Goal: Information Seeking & Learning: Learn about a topic

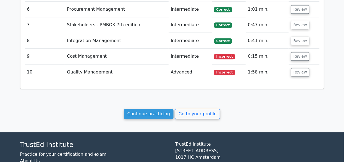
scroll to position [727, 0]
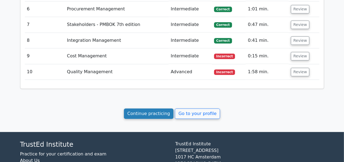
click at [166, 108] on link "Continue practicing" at bounding box center [149, 113] width 50 height 10
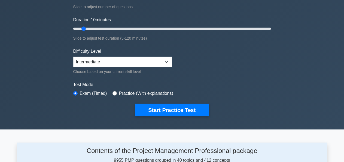
scroll to position [92, 0]
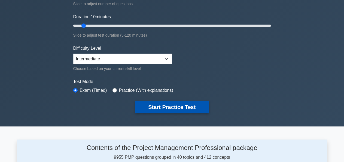
click at [167, 106] on button "Start Practice Test" at bounding box center [172, 107] width 74 height 13
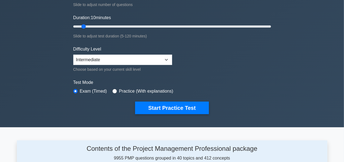
scroll to position [93, 0]
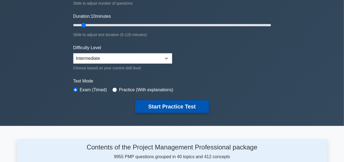
click at [184, 102] on button "Start Practice Test" at bounding box center [172, 106] width 74 height 13
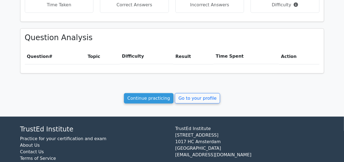
scroll to position [216, 0]
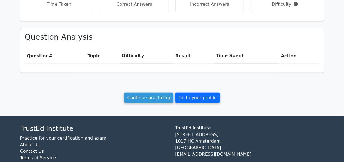
click at [192, 94] on link "Go to your profile" at bounding box center [197, 97] width 45 height 10
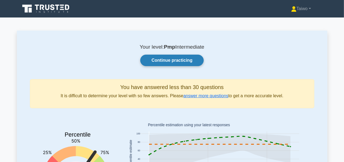
click at [179, 60] on link "Continue practicing" at bounding box center [171, 60] width 63 height 11
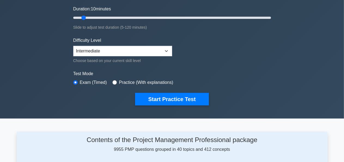
scroll to position [111, 0]
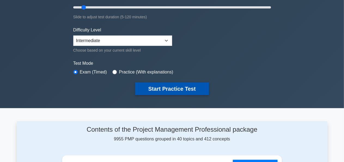
click at [178, 86] on button "Start Practice Test" at bounding box center [172, 88] width 74 height 13
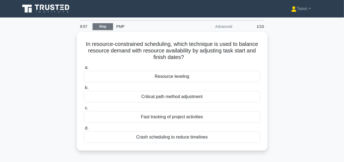
click at [106, 26] on link "Stop" at bounding box center [103, 26] width 20 height 7
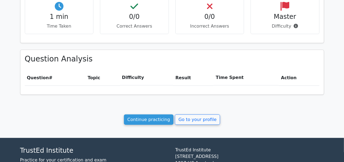
scroll to position [196, 0]
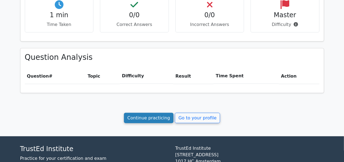
click at [150, 117] on link "Continue practicing" at bounding box center [149, 118] width 50 height 10
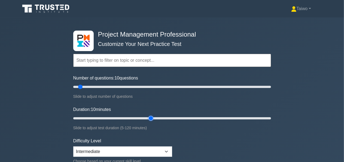
type input "50"
click at [150, 117] on input "Duration: 10 minutes" at bounding box center [172, 118] width 198 height 7
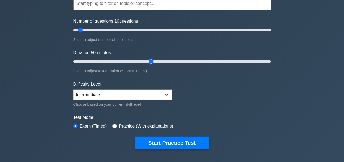
scroll to position [61, 0]
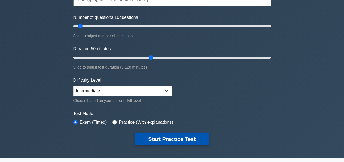
click at [170, 137] on button "Start Practice Test" at bounding box center [172, 139] width 74 height 13
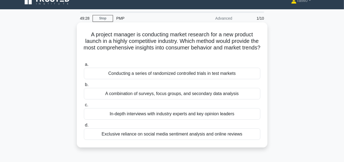
scroll to position [9, 0]
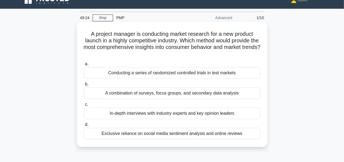
click at [233, 115] on div "In-depth interviews with industry experts and key opinion leaders" at bounding box center [172, 112] width 177 height 11
click at [84, 106] on input "c. In-depth interviews with industry experts and key opinion leaders" at bounding box center [84, 105] width 0 height 4
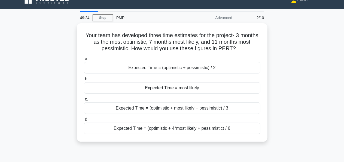
scroll to position [0, 0]
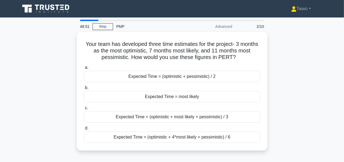
click at [233, 115] on div "Expected Time = (optimistic + most likely + pessimistic) / 3" at bounding box center [172, 116] width 177 height 11
click at [84, 110] on input "c. Expected Time = (optimistic + most likely + pessimistic) / 3" at bounding box center [84, 108] width 0 height 4
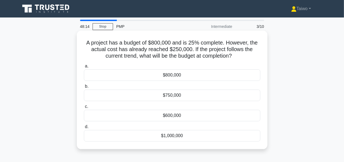
click at [174, 136] on div "$1,000,000" at bounding box center [172, 135] width 177 height 11
click at [84, 128] on input "d. $1,000,000" at bounding box center [84, 127] width 0 height 4
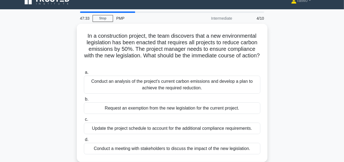
scroll to position [10, 0]
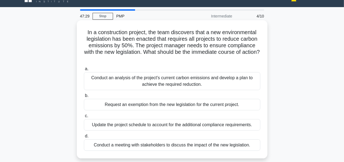
click at [177, 145] on div "Conduct a meeting with stakeholders to discuss the impact of the new legislatio…" at bounding box center [172, 144] width 177 height 11
click at [84, 138] on input "d. Conduct a meeting with stakeholders to discuss the impact of the new legisla…" at bounding box center [84, 136] width 0 height 4
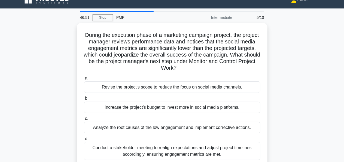
scroll to position [9, 0]
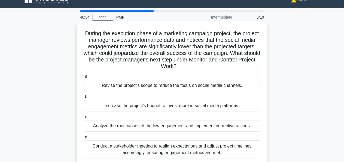
click at [189, 148] on div "Conduct a stakeholder meeting to realign expectations and adjust project timeli…" at bounding box center [172, 149] width 177 height 18
click at [84, 139] on input "d. Conduct a stakeholder meeting to realign expectations and adjust project tim…" at bounding box center [84, 137] width 0 height 4
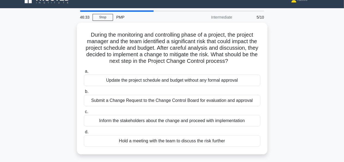
scroll to position [0, 0]
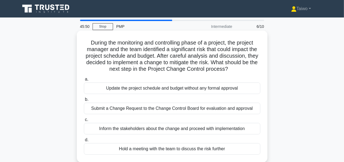
click at [198, 129] on div "Inform the stakeholders about the change and proceed with implementation" at bounding box center [172, 128] width 177 height 11
click at [84, 121] on input "c. Inform the stakeholders about the change and proceed with implementation" at bounding box center [84, 120] width 0 height 4
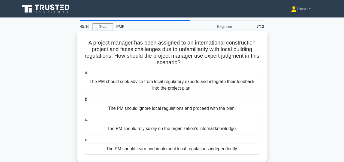
click at [198, 88] on div "The PM should seek advice from local regulatory experts and integrate their fee…" at bounding box center [172, 85] width 177 height 18
click at [84, 74] on input "a. The PM should seek advice from local regulatory experts and integrate their …" at bounding box center [84, 73] width 0 height 4
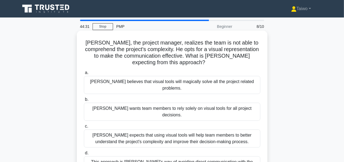
click at [195, 129] on div "John expects that using visual tools will help team members to better understan…" at bounding box center [172, 138] width 177 height 18
click at [84, 124] on input "c. John expects that using visual tools will help team members to better unders…" at bounding box center [84, 126] width 0 height 4
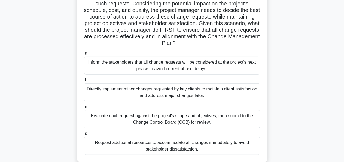
scroll to position [93, 0]
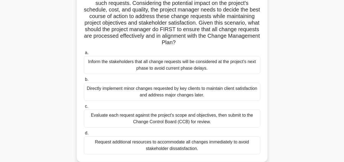
click at [195, 116] on div "Evaluate each request against the project's scope and objectives, then submit t…" at bounding box center [172, 118] width 177 height 18
click at [84, 108] on input "c. Evaluate each request against the project's scope and objectives, then submi…" at bounding box center [84, 106] width 0 height 4
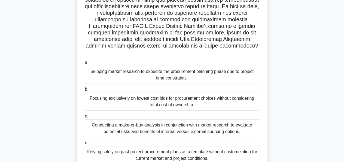
scroll to position [98, 0]
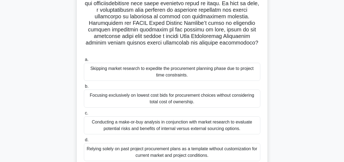
click at [202, 118] on div "Conducting a make-or-buy analysis in conjunction with market research to evalua…" at bounding box center [172, 125] width 177 height 18
click at [84, 115] on input "c. Conducting a make-or-buy analysis in conjunction with market research to eva…" at bounding box center [84, 113] width 0 height 4
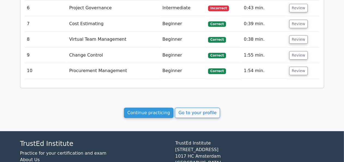
scroll to position [804, 0]
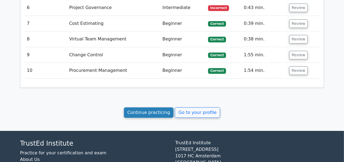
click at [162, 108] on link "Continue practicing" at bounding box center [149, 112] width 50 height 10
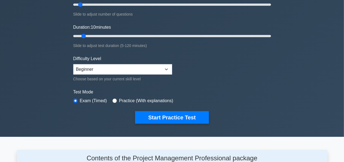
scroll to position [83, 0]
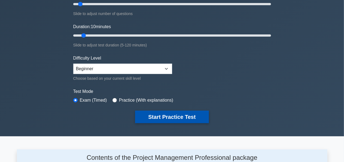
click at [173, 115] on button "Start Practice Test" at bounding box center [172, 116] width 74 height 13
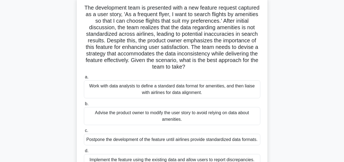
scroll to position [35, 0]
click at [199, 92] on div "Work with data analysts to define a standard data format for amenities, and the…" at bounding box center [172, 89] width 177 height 18
click at [84, 79] on input "a. Work with data analysts to define a standard data format for amenities, and …" at bounding box center [84, 78] width 0 height 4
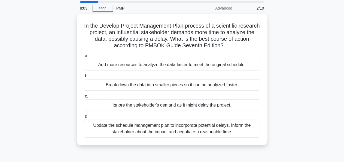
scroll to position [19, 0]
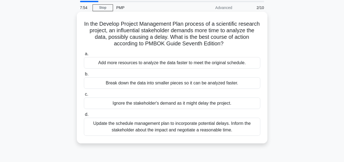
click at [199, 126] on div "Update the schedule management plan to incorporate potential delays. Inform the…" at bounding box center [172, 127] width 177 height 18
click at [84, 116] on input "d. Update the schedule management plan to incorporate potential delays. Inform …" at bounding box center [84, 115] width 0 height 4
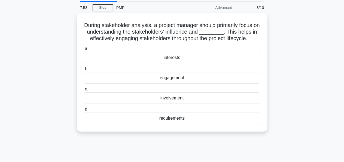
scroll to position [0, 0]
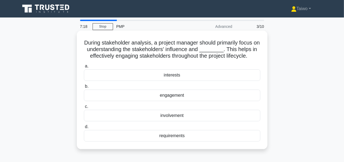
click at [177, 75] on div "interests" at bounding box center [172, 74] width 177 height 11
click at [84, 68] on input "a. interests" at bounding box center [84, 66] width 0 height 4
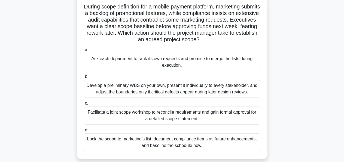
scroll to position [36, 0]
click at [200, 114] on div "Facilitate a joint scope workshop to reconcile requirements and gain formal app…" at bounding box center [172, 116] width 177 height 18
click at [84, 105] on input "c. Facilitate a joint scope workshop to reconcile requirements and gain formal …" at bounding box center [84, 104] width 0 height 4
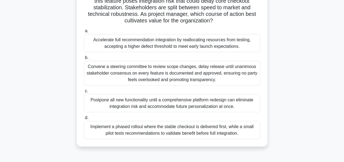
scroll to position [63, 0]
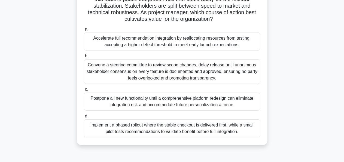
click at [202, 74] on div "Convene a steering committee to review scope changes, delay release until unani…" at bounding box center [172, 71] width 177 height 25
click at [84, 58] on input "b. Convene a steering committee to review scope changes, delay release until un…" at bounding box center [84, 56] width 0 height 4
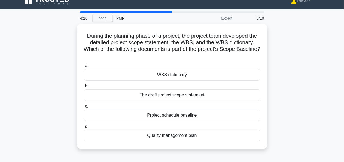
scroll to position [0, 0]
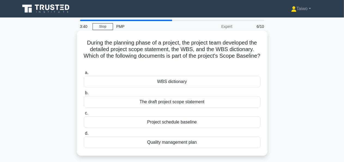
click at [188, 124] on div "Project schedule baseline" at bounding box center [172, 121] width 177 height 11
click at [84, 115] on input "c. Project schedule baseline" at bounding box center [84, 113] width 0 height 4
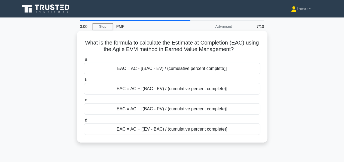
click at [172, 70] on div "EAC = AC - [(BAC - EV) / (cumulative percent complete)]" at bounding box center [172, 68] width 177 height 11
click at [84, 61] on input "a. EAC = AC - [(BAC - EV) / (cumulative percent complete)]" at bounding box center [84, 60] width 0 height 4
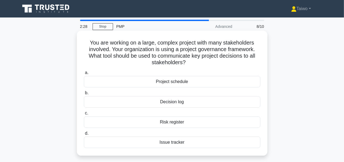
click at [174, 123] on div "Risk register" at bounding box center [172, 121] width 177 height 11
click at [84, 115] on input "c. Risk register" at bounding box center [84, 113] width 0 height 4
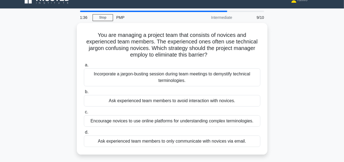
scroll to position [9, 0]
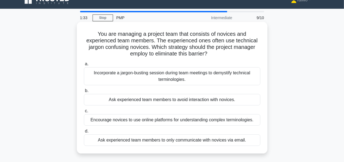
click at [181, 80] on div "Incorporate a jargon-busting session during team meetings to demystify technica…" at bounding box center [172, 76] width 177 height 18
click at [84, 66] on input "a. Incorporate a jargon-busting session during team meetings to demystify techn…" at bounding box center [84, 64] width 0 height 4
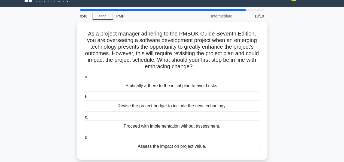
scroll to position [13, 0]
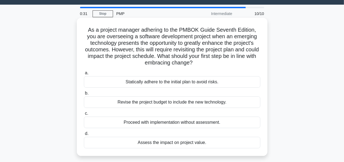
click at [192, 143] on div "Assess the impact on project value." at bounding box center [172, 142] width 177 height 11
click at [84, 135] on input "d. Assess the impact on project value." at bounding box center [84, 134] width 0 height 4
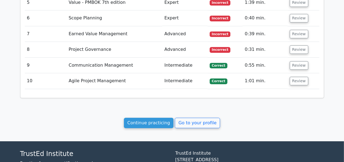
scroll to position [768, 0]
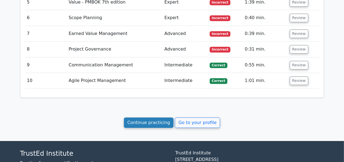
click at [152, 117] on link "Continue practicing" at bounding box center [149, 122] width 50 height 10
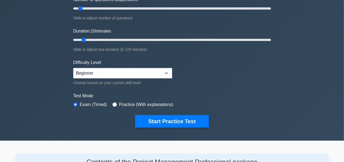
scroll to position [79, 0]
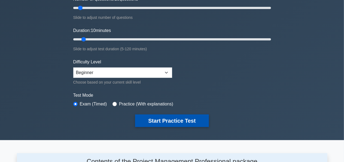
click at [170, 120] on button "Start Practice Test" at bounding box center [172, 120] width 74 height 13
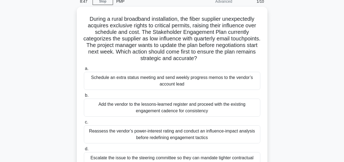
scroll to position [25, 0]
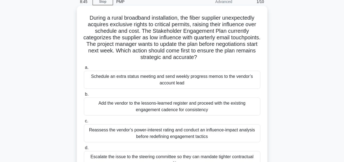
click at [222, 103] on div "Add the vendor to the lessons-learned register and proceed with the existing en…" at bounding box center [172, 106] width 177 height 18
click at [84, 96] on input "b. Add the vendor to the lessons-learned register and proceed with the existing…" at bounding box center [84, 94] width 0 height 4
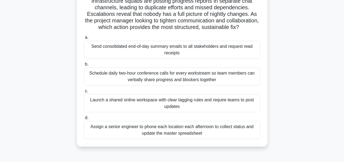
scroll to position [50, 0]
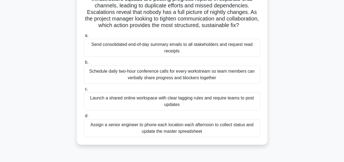
click at [213, 83] on div "Schedule daily two-hour conference calls for every workstream so team members c…" at bounding box center [172, 74] width 177 height 18
click at [84, 64] on input "b. Schedule daily two-hour conference calls for every workstream so team member…" at bounding box center [84, 63] width 0 height 4
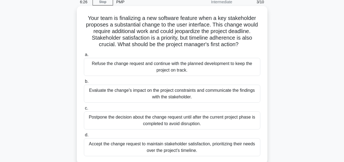
scroll to position [25, 0]
click at [190, 95] on div "Evaluate the change's impact on the project constraints and communicate the fin…" at bounding box center [172, 93] width 177 height 18
click at [84, 83] on input "b. Evaluate the change's impact on the project constraints and communicate the …" at bounding box center [84, 81] width 0 height 4
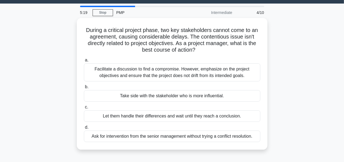
scroll to position [14, 0]
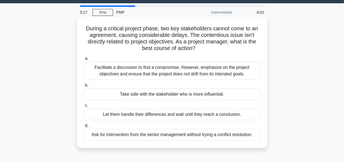
click at [200, 74] on div "Facilitate a discussion to find a compromise. However, emphasize on the project…" at bounding box center [172, 71] width 177 height 18
click at [84, 60] on input "a. Facilitate a discussion to find a compromise. However, emphasize on the proj…" at bounding box center [84, 59] width 0 height 4
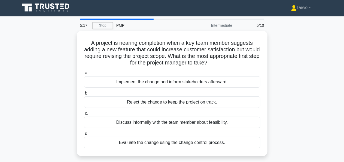
scroll to position [0, 0]
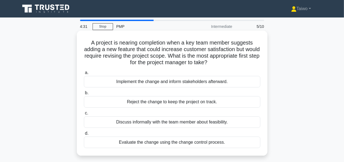
click at [202, 142] on div "Evaluate the change using the change control process." at bounding box center [172, 141] width 177 height 11
click at [84, 135] on input "d. Evaluate the change using the change control process." at bounding box center [84, 133] width 0 height 4
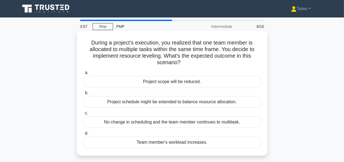
click at [193, 142] on div "Team member's workload increases." at bounding box center [172, 141] width 177 height 11
click at [84, 135] on input "d. Team member's workload increases." at bounding box center [84, 133] width 0 height 4
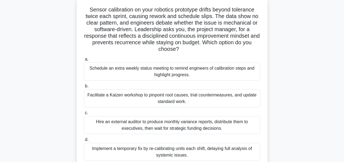
scroll to position [36, 0]
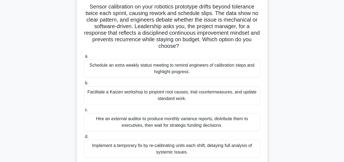
click at [189, 95] on div "Facilitate a Kaizen workshop to pinpoint root causes, trial countermeasures, an…" at bounding box center [172, 95] width 177 height 18
click at [84, 85] on input "b. Facilitate a Kaizen workshop to pinpoint root causes, trial countermeasures,…" at bounding box center [84, 83] width 0 height 4
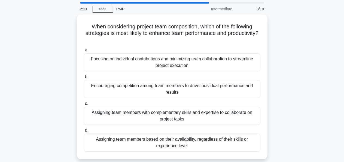
scroll to position [18, 0]
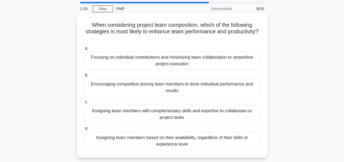
click at [182, 113] on div "Assigning team members with complementary skills and expertise to collaborate o…" at bounding box center [172, 114] width 177 height 18
click at [84, 104] on input "c. Assigning team members with complementary skills and expertise to collaborat…" at bounding box center [84, 102] width 0 height 4
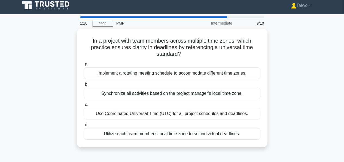
scroll to position [0, 0]
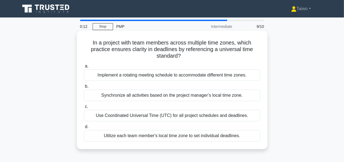
click at [187, 118] on div "Use Coordinated Universal Time (UTC) for all project schedules and deadlines." at bounding box center [172, 115] width 177 height 11
click at [84, 108] on input "c. Use Coordinated Universal Time (UTC) for all project schedules and deadlines." at bounding box center [84, 107] width 0 height 4
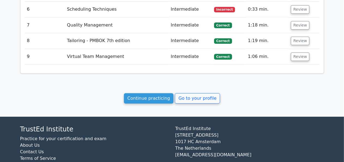
scroll to position [734, 0]
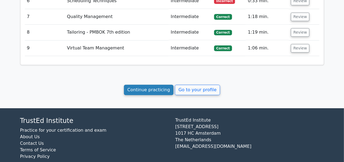
click at [159, 85] on link "Continue practicing" at bounding box center [149, 90] width 50 height 10
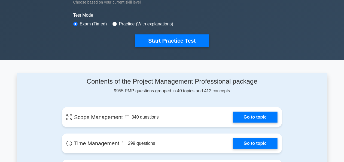
scroll to position [158, 0]
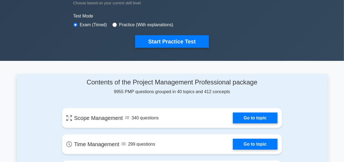
click at [167, 41] on button "Start Practice Test" at bounding box center [172, 41] width 74 height 13
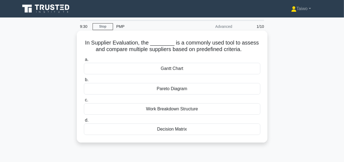
click at [181, 90] on div "Pareto Diagram" at bounding box center [172, 88] width 177 height 11
click at [84, 82] on input "b. Pareto Diagram" at bounding box center [84, 80] width 0 height 4
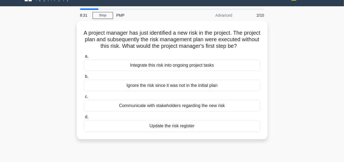
scroll to position [11, 0]
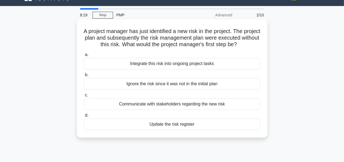
click at [182, 130] on div "Update the risk register" at bounding box center [172, 123] width 177 height 11
click at [84, 117] on input "d. Update the risk register" at bounding box center [84, 115] width 0 height 4
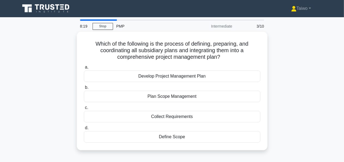
scroll to position [0, 0]
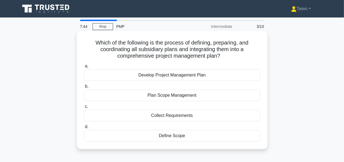
click at [182, 116] on div "Collect Requirements" at bounding box center [172, 115] width 177 height 11
click at [84, 108] on input "c. Collect Requirements" at bounding box center [84, 107] width 0 height 4
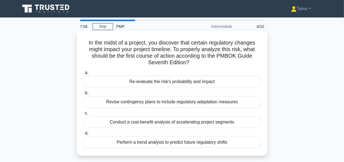
click at [182, 83] on div "Re-evaluate the risk's probability and impact" at bounding box center [172, 81] width 177 height 11
click at [84, 74] on input "a. Re-evaluate the risk's probability and impact" at bounding box center [84, 73] width 0 height 4
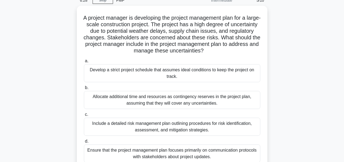
scroll to position [27, 0]
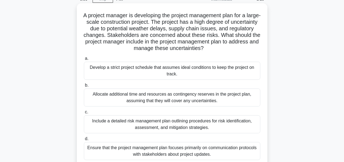
click at [197, 123] on div "Include a detailed risk management plan outlining procedures for risk identific…" at bounding box center [172, 124] width 177 height 18
click at [84, 114] on input "c. Include a detailed risk management plan outlining procedures for risk identi…" at bounding box center [84, 112] width 0 height 4
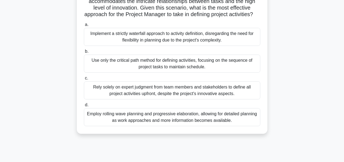
scroll to position [102, 0]
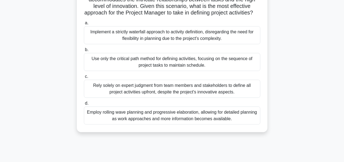
click at [178, 68] on div "Use only the critical path method for defining activities, focusing on the sequ…" at bounding box center [172, 62] width 177 height 18
click at [84, 52] on input "b. Use only the critical path method for defining activities, focusing on the s…" at bounding box center [84, 50] width 0 height 4
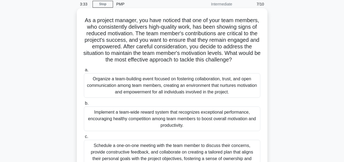
scroll to position [23, 0]
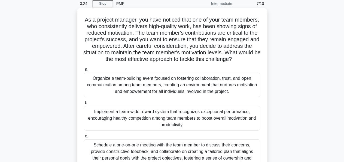
click at [215, 90] on div "Organize a team-building event focused on fostering collaboration, trust, and o…" at bounding box center [172, 85] width 177 height 25
click at [84, 71] on input "a. Organize a team-building event focused on fostering collaboration, trust, an…" at bounding box center [84, 70] width 0 height 4
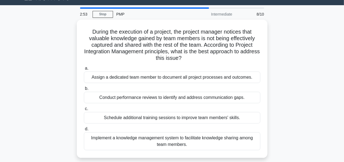
scroll to position [13, 0]
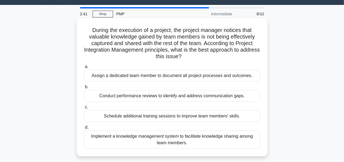
click at [233, 116] on div "Schedule additional training sessions to improve team members' skills." at bounding box center [172, 115] width 177 height 11
click at [84, 109] on input "c. Schedule additional training sessions to improve team members' skills." at bounding box center [84, 107] width 0 height 4
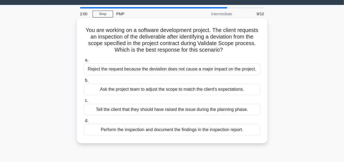
click at [213, 130] on div "Perform the inspection and document the findings in the inspection report." at bounding box center [172, 129] width 177 height 11
click at [84, 122] on input "d. Perform the inspection and document the findings in the inspection report." at bounding box center [84, 121] width 0 height 4
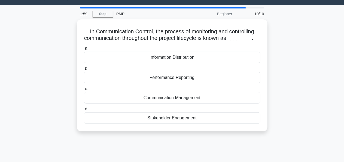
scroll to position [0, 0]
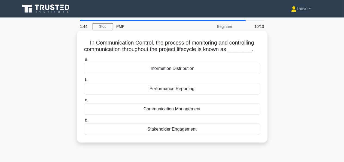
click at [181, 91] on div "Performance Reporting" at bounding box center [172, 88] width 177 height 11
click at [84, 82] on input "b. Performance Reporting" at bounding box center [84, 80] width 0 height 4
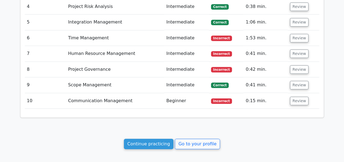
scroll to position [756, 0]
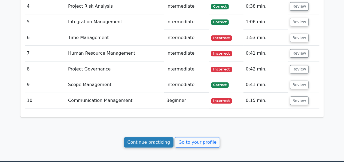
click at [156, 137] on link "Continue practicing" at bounding box center [149, 142] width 50 height 10
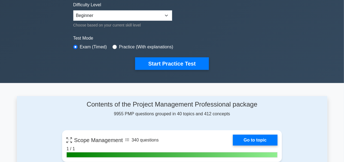
scroll to position [145, 0]
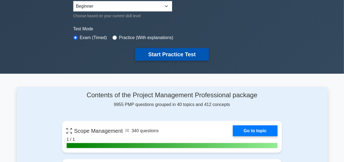
click at [171, 54] on button "Start Practice Test" at bounding box center [172, 54] width 74 height 13
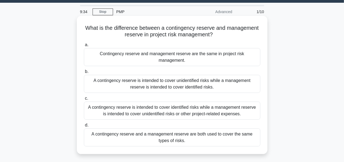
scroll to position [17, 0]
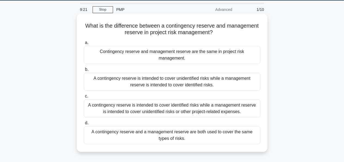
click at [165, 76] on div "A contingency reserve is intended to cover unidentified risks while a managemen…" at bounding box center [172, 82] width 177 height 18
click at [84, 71] on input "b. A contingency reserve is intended to cover unidentified risks while a manage…" at bounding box center [84, 70] width 0 height 4
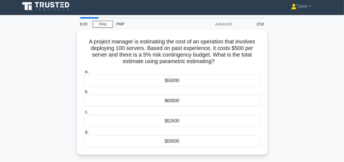
scroll to position [0, 0]
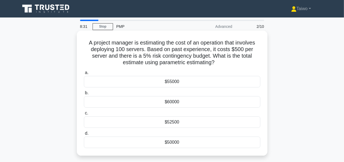
click at [172, 124] on div "$52500" at bounding box center [172, 121] width 177 height 11
click at [84, 115] on input "c. $52500" at bounding box center [84, 113] width 0 height 4
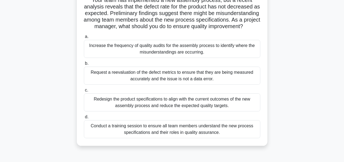
scroll to position [44, 0]
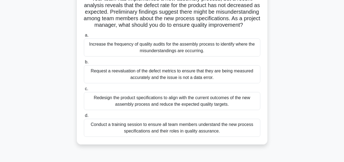
click at [177, 130] on div "Conduct a training session to ensure all team members understand the new proces…" at bounding box center [172, 128] width 177 height 18
click at [84, 117] on input "d. Conduct a training session to ensure all team members understand the new pro…" at bounding box center [84, 116] width 0 height 4
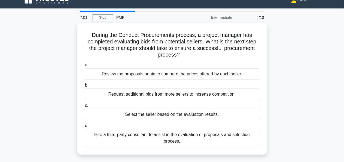
scroll to position [9, 0]
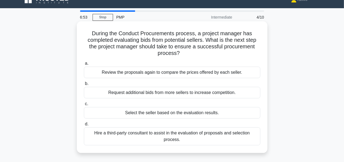
click at [178, 73] on div "Review the proposals again to compare the prices offered by each seller." at bounding box center [172, 72] width 177 height 11
click at [84, 65] on input "a. Review the proposals again to compare the prices offered by each seller." at bounding box center [84, 64] width 0 height 4
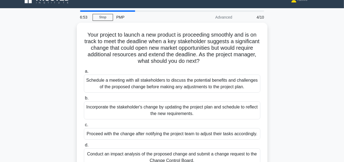
scroll to position [0, 0]
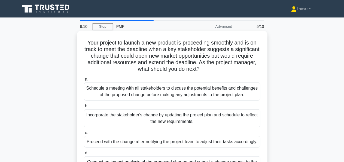
click at [189, 94] on div "Schedule a meeting with all stakeholders to discuss the potential benefits and …" at bounding box center [172, 91] width 177 height 18
click at [84, 81] on input "a. Schedule a meeting with all stakeholders to discuss the potential benefits a…" at bounding box center [84, 79] width 0 height 4
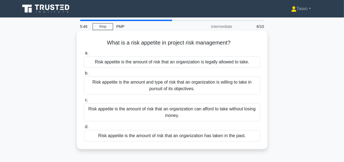
click at [186, 84] on div "Risk appetite is the amount and type of risk that an organization is willing to…" at bounding box center [172, 85] width 177 height 18
click at [84, 75] on input "b. Risk appetite is the amount and type of risk that an organization is willing…" at bounding box center [84, 73] width 0 height 4
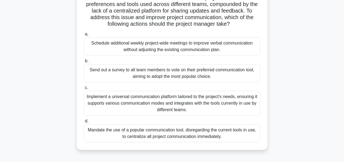
scroll to position [98, 0]
click at [176, 53] on div "Schedule additional weekly project-wide meetings to improve verbal communicatio…" at bounding box center [172, 46] width 177 height 18
click at [84, 36] on input "a. Schedule additional weekly project-wide meetings to improve verbal communica…" at bounding box center [84, 34] width 0 height 4
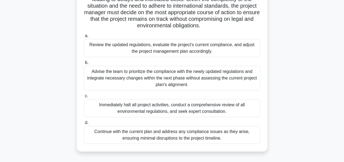
scroll to position [77, 0]
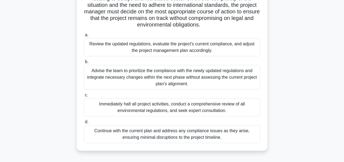
click at [196, 49] on div "Review the updated regulations, evaluate the project's current compliance, and …" at bounding box center [172, 47] width 177 height 18
click at [84, 37] on input "a. Review the updated regulations, evaluate the project's current compliance, a…" at bounding box center [84, 35] width 0 height 4
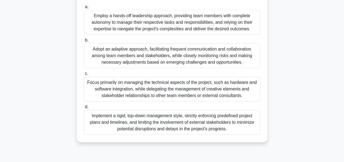
scroll to position [105, 0]
click at [173, 30] on div "Employ a hands-off leadership approach, providing team members with complete au…" at bounding box center [172, 22] width 177 height 25
click at [84, 8] on input "a. Employ a hands-off leadership approach, providing team members with complete…" at bounding box center [84, 7] width 0 height 4
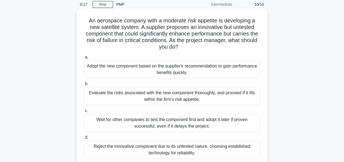
scroll to position [23, 0]
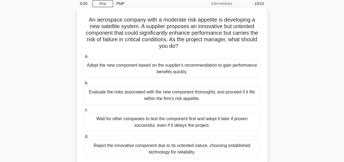
click at [201, 92] on div "Evaluate the risks associated with the new component thoroughly, and proceed if…" at bounding box center [172, 95] width 177 height 18
click at [84, 85] on input "b. Evaluate the risks associated with the new component thoroughly, and proceed…" at bounding box center [84, 83] width 0 height 4
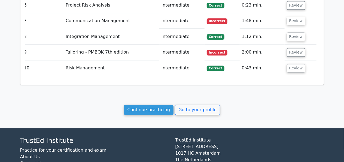
scroll to position [692, 0]
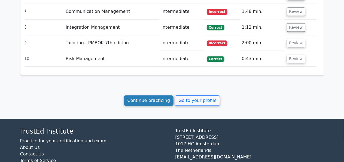
click at [160, 95] on link "Continue practicing" at bounding box center [149, 100] width 50 height 10
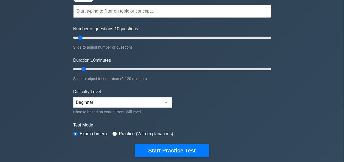
scroll to position [49, 0]
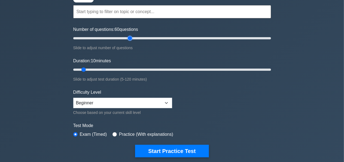
drag, startPoint x: 81, startPoint y: 38, endPoint x: 132, endPoint y: 40, distance: 50.8
click at [132, 40] on input "Number of questions: 60 questions" at bounding box center [172, 38] width 198 height 7
click at [127, 37] on input "Number of questions: 55 questions" at bounding box center [172, 38] width 198 height 7
click at [123, 37] on input "Number of questions: 55 questions" at bounding box center [172, 38] width 198 height 7
type input "50"
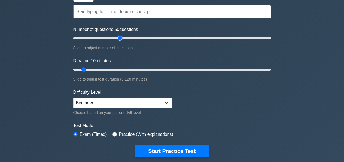
click at [122, 37] on input "Number of questions: 50 questions" at bounding box center [172, 38] width 198 height 7
click at [88, 69] on input "Duration: 10 minutes" at bounding box center [172, 69] width 198 height 7
drag, startPoint x: 88, startPoint y: 69, endPoint x: 154, endPoint y: 70, distance: 66.5
type input "50"
click at [154, 70] on input "Duration: 50 minutes" at bounding box center [172, 69] width 198 height 7
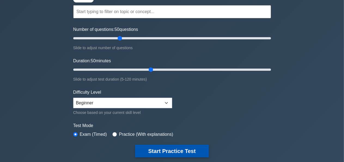
click at [183, 150] on button "Start Practice Test" at bounding box center [172, 151] width 74 height 13
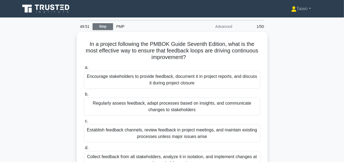
click at [105, 26] on link "Stop" at bounding box center [103, 26] width 20 height 7
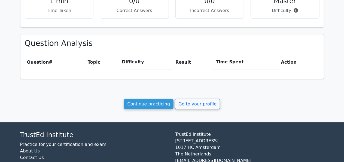
scroll to position [234, 0]
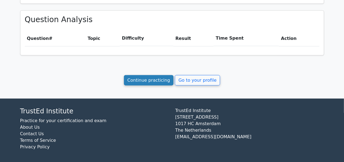
click at [148, 80] on link "Continue practicing" at bounding box center [149, 80] width 50 height 10
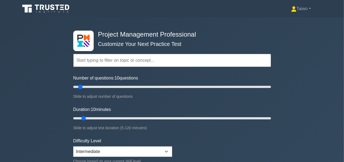
click at [158, 61] on input "text" at bounding box center [172, 60] width 198 height 13
click at [164, 86] on input "Number of questions: 95 questions" at bounding box center [172, 86] width 198 height 7
click at [161, 86] on input "Number of questions: 90 questions" at bounding box center [172, 86] width 198 height 7
click at [151, 87] on input "Number of questions: 90 questions" at bounding box center [172, 86] width 198 height 7
click at [144, 88] on input "Number of questions: 75 questions" at bounding box center [172, 86] width 198 height 7
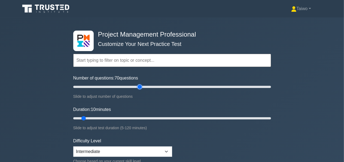
click at [137, 86] on input "Number of questions: 70 questions" at bounding box center [172, 86] width 198 height 7
click at [134, 86] on input "Number of questions: 65 questions" at bounding box center [172, 86] width 198 height 7
click at [131, 86] on input "Number of questions: 60 questions" at bounding box center [172, 86] width 198 height 7
click at [126, 86] on input "Number of questions: 55 questions" at bounding box center [172, 86] width 198 height 7
type input "50"
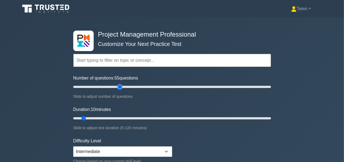
click at [122, 86] on input "Number of questions: 55 questions" at bounding box center [172, 86] width 198 height 7
click at [151, 117] on input "Duration: 50 minutes" at bounding box center [172, 118] width 198 height 7
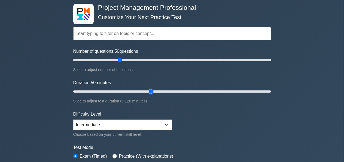
scroll to position [30, 0]
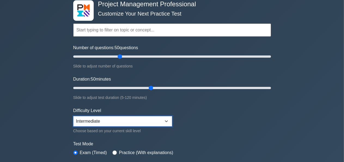
click at [166, 119] on select "Beginner Intermediate Expert" at bounding box center [122, 121] width 99 height 10
click at [188, 121] on form "Topics Scope Management Time Management Cost Management Quality Management Risk…" at bounding box center [172, 91] width 198 height 169
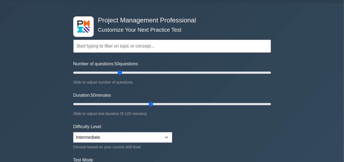
scroll to position [14, 0]
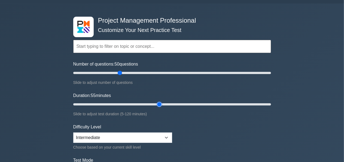
click at [155, 103] on input "Duration: 55 minutes" at bounding box center [172, 104] width 198 height 7
click at [164, 103] on input "Duration: 55 minutes" at bounding box center [172, 104] width 198 height 7
type input "60"
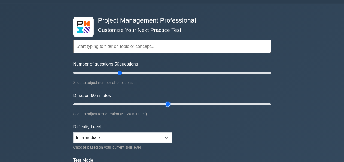
click at [165, 103] on input "Duration: 60 minutes" at bounding box center [172, 104] width 198 height 7
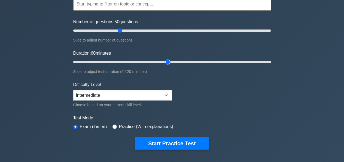
scroll to position [67, 0]
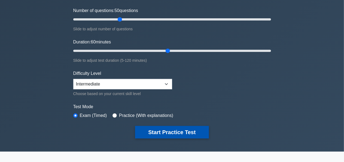
click at [189, 131] on button "Start Practice Test" at bounding box center [172, 132] width 74 height 13
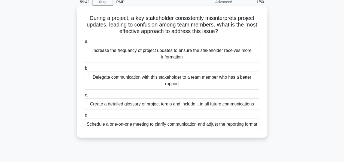
scroll to position [26, 0]
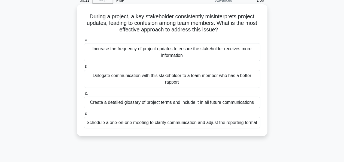
click at [202, 124] on div "Schedule a one-on-one meeting to clarify communication and adjust the reporting…" at bounding box center [172, 122] width 177 height 11
click at [84, 115] on input "d. Schedule a one-on-one meeting to clarify communication and adjust the report…" at bounding box center [84, 114] width 0 height 4
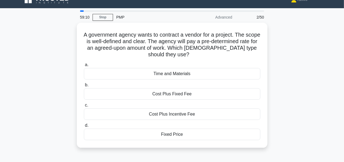
scroll to position [0, 0]
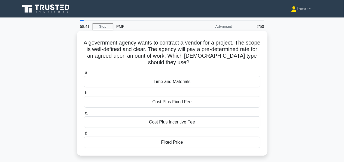
click at [173, 142] on div "Fixed Price" at bounding box center [172, 141] width 177 height 11
click at [84, 135] on input "d. Fixed Price" at bounding box center [84, 133] width 0 height 4
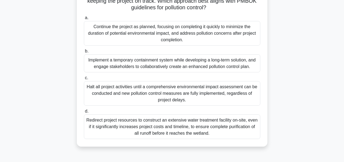
scroll to position [82, 0]
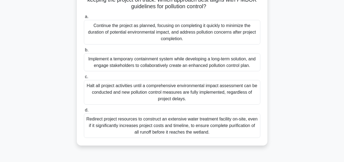
click at [197, 65] on div "Implement a temporary containment system while developing a long-term solution,…" at bounding box center [172, 62] width 177 height 18
click at [84, 52] on input "b. Implement a temporary containment system while developing a long-term soluti…" at bounding box center [84, 50] width 0 height 4
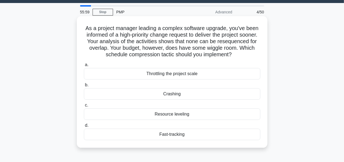
scroll to position [16, 0]
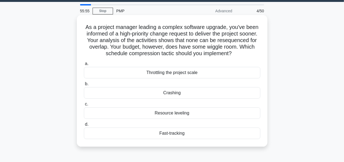
click at [206, 75] on div "Throttling the project scale" at bounding box center [172, 72] width 177 height 11
click at [84, 65] on input "a. Throttling the project scale" at bounding box center [84, 64] width 0 height 4
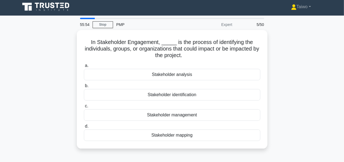
scroll to position [0, 0]
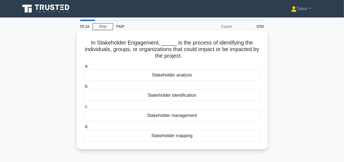
click at [189, 96] on div "Stakeholder identification" at bounding box center [172, 94] width 177 height 11
click at [84, 88] on input "b. Stakeholder identification" at bounding box center [84, 87] width 0 height 4
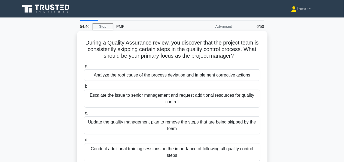
click at [185, 149] on div "Conduct additional training sessions on the importance of following all quality…" at bounding box center [172, 152] width 177 height 18
click at [84, 142] on input "d. Conduct additional training sessions on the importance of following all qual…" at bounding box center [84, 140] width 0 height 4
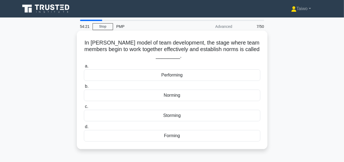
click at [171, 115] on div "Storming" at bounding box center [172, 115] width 177 height 11
click at [84, 108] on input "c. Storming" at bounding box center [84, 107] width 0 height 4
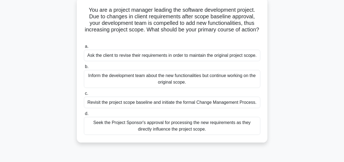
scroll to position [37, 0]
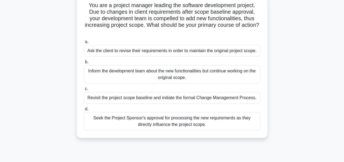
click at [194, 120] on div "Seek the Project Sponsor's approval for processing the new requirements as they…" at bounding box center [172, 121] width 177 height 18
click at [84, 111] on input "d. Seek the Project Sponsor's approval for processing the new requirements as t…" at bounding box center [84, 109] width 0 height 4
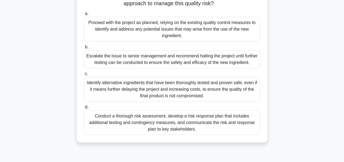
scroll to position [74, 0]
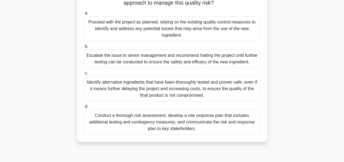
click at [194, 120] on div "Conduct a thorough risk assessment, develop a risk response plan that includes …" at bounding box center [172, 122] width 177 height 25
click at [84, 108] on input "d. Conduct a thorough risk assessment, develop a risk response plan that includ…" at bounding box center [84, 107] width 0 height 4
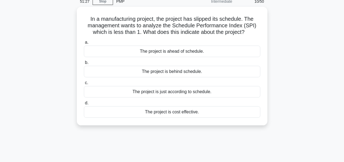
scroll to position [0, 0]
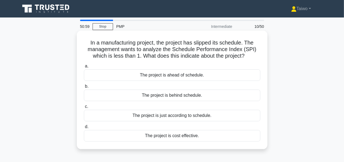
click at [188, 74] on div "The project is ahead of schedule." at bounding box center [172, 74] width 177 height 11
click at [84, 68] on input "a. The project is ahead of schedule." at bounding box center [84, 66] width 0 height 4
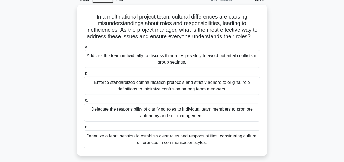
scroll to position [29, 0]
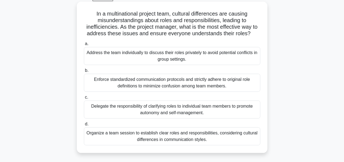
click at [191, 137] on div "Organize a team session to establish clear roles and responsibilities, consider…" at bounding box center [172, 136] width 177 height 18
click at [84, 126] on input "d. Organize a team session to establish clear roles and responsibilities, consi…" at bounding box center [84, 124] width 0 height 4
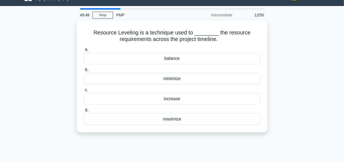
scroll to position [0, 0]
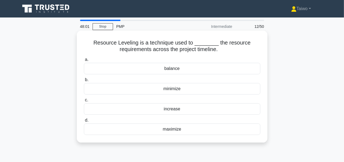
click at [173, 70] on div "balance" at bounding box center [172, 68] width 177 height 11
click at [84, 61] on input "a. balance" at bounding box center [84, 60] width 0 height 4
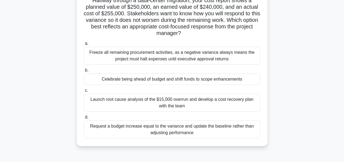
scroll to position [43, 0]
click at [227, 112] on div "a. Freeze all remaining procurement activities, as a negative variance always m…" at bounding box center [172, 89] width 183 height 100
click at [179, 102] on div "Launch root cause analysis of the $15,000 overrun and develop a cost recovery p…" at bounding box center [172, 102] width 177 height 18
click at [84, 92] on input "c. Launch root cause analysis of the $15,000 overrun and develop a cost recover…" at bounding box center [84, 90] width 0 height 4
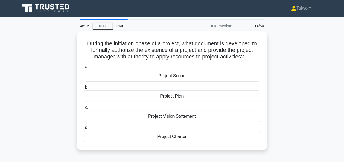
scroll to position [0, 0]
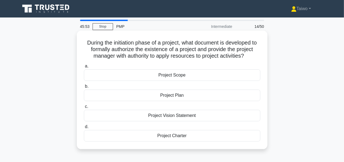
click at [178, 134] on div "Project Charter" at bounding box center [172, 135] width 177 height 11
click at [84, 128] on input "d. Project Charter" at bounding box center [84, 127] width 0 height 4
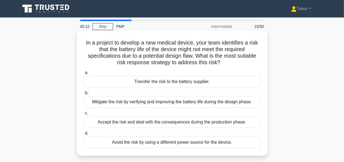
click at [160, 102] on div "Mitigate the risk by verifying and improving the battery life during the design…" at bounding box center [172, 101] width 177 height 11
click at [84, 95] on input "b. Mitigate the risk by verifying and improving the battery life during the des…" at bounding box center [84, 93] width 0 height 4
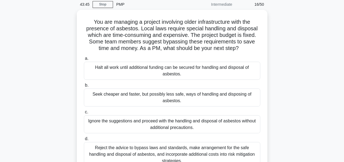
scroll to position [22, 0]
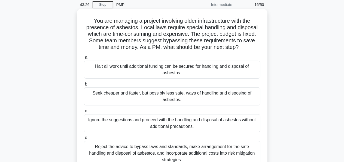
click at [187, 73] on div "Halt all work until additional funding can be secured for handling and disposal…" at bounding box center [172, 70] width 177 height 18
click at [84, 59] on input "a. Halt all work until additional funding can be secured for handling and dispo…" at bounding box center [84, 58] width 0 height 4
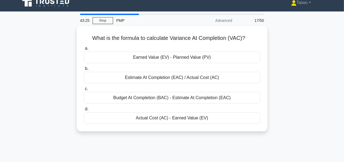
scroll to position [0, 0]
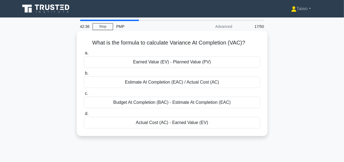
click at [203, 83] on div "Estimate At Completion (EAC) / Actual Cost (AC)" at bounding box center [172, 81] width 177 height 11
click at [84, 75] on input "b. Estimate At Completion (EAC) / Actual Cost (AC)" at bounding box center [84, 73] width 0 height 4
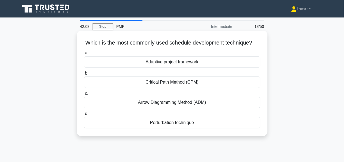
click at [174, 88] on div "Critical Path Method (CPM)" at bounding box center [172, 81] width 177 height 11
click at [84, 75] on input "b. Critical Path Method (CPM)" at bounding box center [84, 73] width 0 height 4
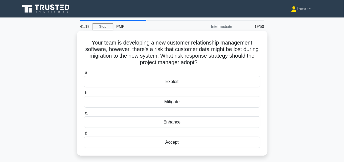
click at [172, 103] on div "Mitigate" at bounding box center [172, 101] width 177 height 11
click at [84, 95] on input "b. Mitigate" at bounding box center [84, 93] width 0 height 4
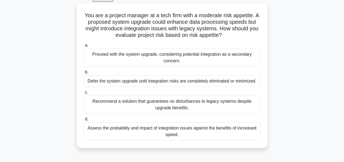
scroll to position [32, 0]
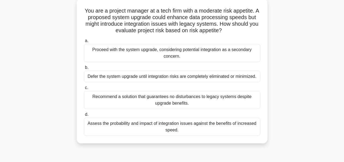
click at [200, 126] on div "Assess the probability and impact of integration issues against the benefits of…" at bounding box center [172, 127] width 177 height 18
click at [84, 116] on input "d. Assess the probability and impact of integration issues against the benefits…" at bounding box center [84, 115] width 0 height 4
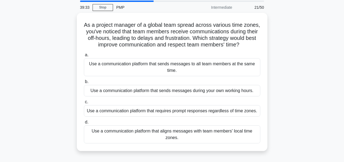
scroll to position [20, 0]
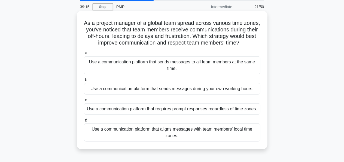
click at [196, 137] on div "Use a communication platform that aligns messages with team members' local time…" at bounding box center [172, 132] width 177 height 18
click at [84, 122] on input "d. Use a communication platform that aligns messages with team members' local t…" at bounding box center [84, 120] width 0 height 4
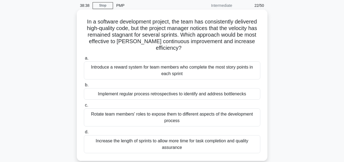
scroll to position [21, 0]
click at [259, 88] on div "Implement regular process retrospectives to identify and address bottlenecks" at bounding box center [172, 93] width 177 height 11
click at [84, 84] on input "b. Implement regular process retrospectives to identify and address bottlenecks" at bounding box center [84, 85] width 0 height 4
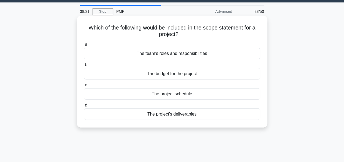
scroll to position [11, 0]
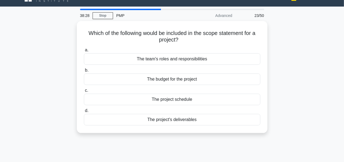
click at [76, 57] on div "Which of the following would be included in the scope statement for a project? …" at bounding box center [172, 80] width 311 height 118
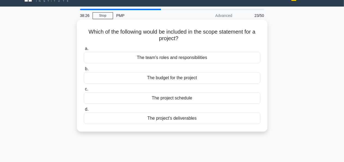
click at [78, 59] on div "Which of the following would be included in the scope statement for a project? …" at bounding box center [172, 76] width 191 height 112
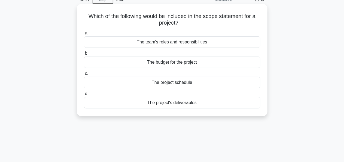
scroll to position [0, 0]
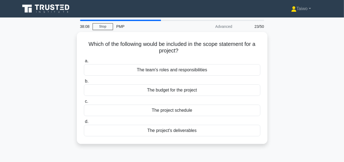
click at [229, 27] on div "Advanced" at bounding box center [212, 26] width 48 height 11
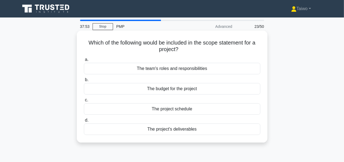
drag, startPoint x: 247, startPoint y: 74, endPoint x: 210, endPoint y: 70, distance: 37.4
click at [210, 70] on div "a. The team's roles and responsibilities b. The budget for the project c. d." at bounding box center [172, 95] width 183 height 81
click at [181, 110] on div "The project schedule" at bounding box center [172, 108] width 177 height 11
click at [84, 102] on input "c. The project schedule" at bounding box center [84, 100] width 0 height 4
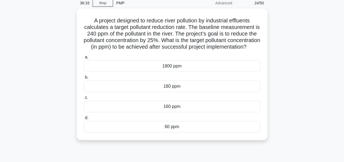
scroll to position [24, 0]
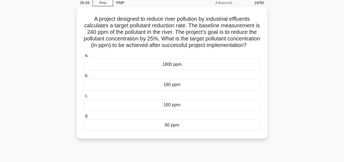
click at [173, 70] on div "1800 ppm" at bounding box center [172, 64] width 177 height 11
click at [84, 57] on input "a. 1800 ppm" at bounding box center [84, 56] width 0 height 4
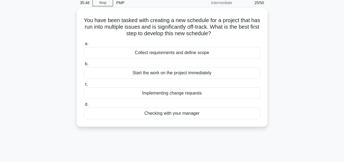
scroll to position [0, 0]
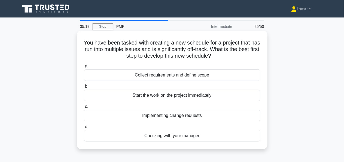
click at [194, 78] on div "Collect requirements and define scope" at bounding box center [172, 74] width 177 height 11
click at [84, 68] on input "a. Collect requirements and define scope" at bounding box center [84, 66] width 0 height 4
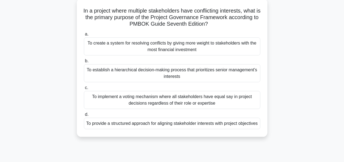
scroll to position [32, 0]
click at [169, 126] on div "To provide a structured approach for aligning stakeholder interests with projec…" at bounding box center [172, 122] width 177 height 11
click at [84, 116] on input "d. To provide a structured approach for aligning stakeholder interests with pro…" at bounding box center [84, 114] width 0 height 4
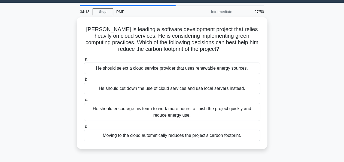
scroll to position [0, 0]
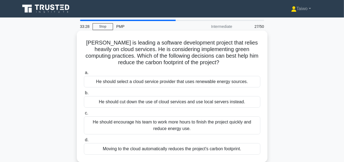
click at [168, 83] on div "He should select a cloud service provider that uses renewable energy sources." at bounding box center [172, 81] width 177 height 11
click at [84, 74] on input "a. He should select a cloud service provider that uses renewable energy sources." at bounding box center [84, 73] width 0 height 4
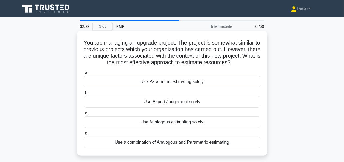
click at [190, 103] on div "Use Expert Judgement solely" at bounding box center [172, 101] width 177 height 11
click at [84, 95] on input "b. Use Expert Judgement solely" at bounding box center [84, 93] width 0 height 4
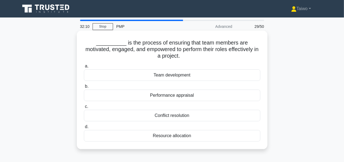
click at [186, 74] on div "Team development" at bounding box center [172, 74] width 177 height 11
click at [84, 68] on input "a. Team development" at bounding box center [84, 66] width 0 height 4
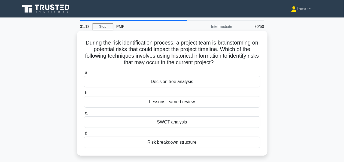
click at [187, 103] on div "Lessons learned review" at bounding box center [172, 101] width 177 height 11
click at [84, 95] on input "b. Lessons learned review" at bounding box center [84, 93] width 0 height 4
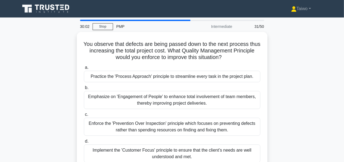
click at [187, 103] on div "Emphasize on 'Engagement of People' to enhance total involvement of team member…" at bounding box center [172, 100] width 177 height 18
click at [84, 89] on input "b. Emphasize on 'Engagement of People' to enhance total involvement of team mem…" at bounding box center [84, 88] width 0 height 4
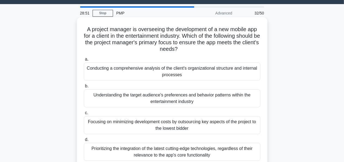
scroll to position [13, 0]
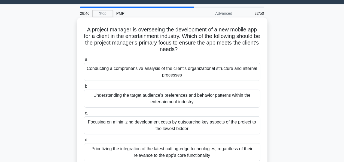
click at [211, 74] on div "Conducting a comprehensive analysis of the client's organizational structure an…" at bounding box center [172, 72] width 177 height 18
click at [84, 61] on input "a. Conducting a comprehensive analysis of the client's organizational structure…" at bounding box center [84, 60] width 0 height 4
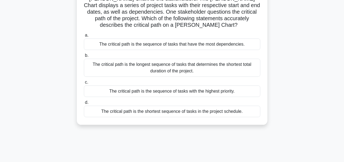
scroll to position [51, 0]
click at [235, 65] on div "The critical path is the longest sequence of tasks that determines the shortest…" at bounding box center [172, 67] width 177 height 18
click at [84, 57] on input "b. The critical path is the longest sequence of tasks that determines the short…" at bounding box center [84, 55] width 0 height 4
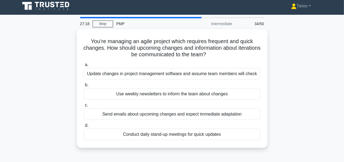
scroll to position [0, 0]
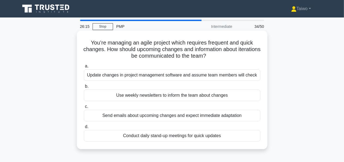
click at [211, 137] on div "Conduct daily stand-up meetings for quick updates" at bounding box center [172, 135] width 177 height 11
click at [84, 128] on input "d. Conduct daily stand-up meetings for quick updates" at bounding box center [84, 127] width 0 height 4
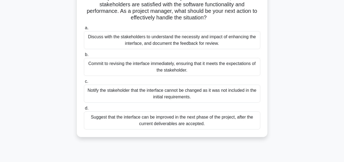
scroll to position [64, 0]
click at [214, 44] on div "Discuss with the stakeholders to understand the necessity and impact of enhanci…" at bounding box center [172, 40] width 177 height 18
click at [84, 30] on input "a. Discuss with the stakeholders to understand the necessity and impact of enha…" at bounding box center [84, 28] width 0 height 4
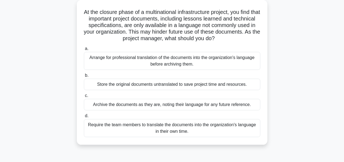
scroll to position [31, 0]
click at [185, 64] on div "Arrange for professional translation of the documents into the organization's l…" at bounding box center [172, 61] width 177 height 18
click at [84, 50] on input "a. Arrange for professional translation of the documents into the organization'…" at bounding box center [84, 49] width 0 height 4
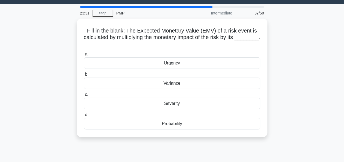
scroll to position [0, 0]
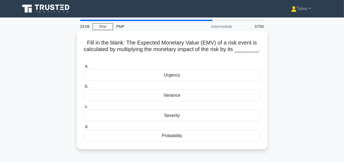
click at [175, 96] on div "Variance" at bounding box center [172, 94] width 177 height 11
click at [84, 88] on input "b. Variance" at bounding box center [84, 87] width 0 height 4
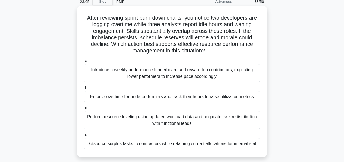
scroll to position [25, 0]
click at [214, 77] on div "Introduce a weekly performance leaderboard and reward top contributors, expecti…" at bounding box center [172, 73] width 177 height 18
click at [84, 62] on input "a. Introduce a weekly performance leaderboard and reward top contributors, expe…" at bounding box center [84, 61] width 0 height 4
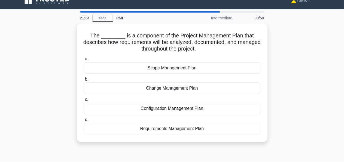
scroll to position [0, 0]
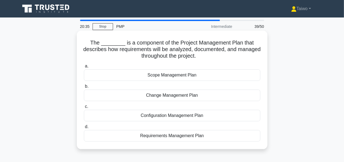
click at [196, 136] on div "Requirements Management Plan" at bounding box center [172, 135] width 177 height 11
click at [84, 128] on input "d. Requirements Management Plan" at bounding box center [84, 127] width 0 height 4
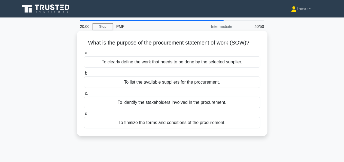
click at [212, 62] on div "To clearly define the work that needs to be done by the selected supplier." at bounding box center [172, 61] width 177 height 11
click at [84, 55] on input "a. To clearly define the work that needs to be done by the selected supplier." at bounding box center [84, 53] width 0 height 4
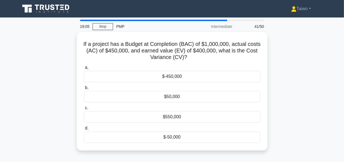
click at [212, 63] on div "a. $-450,000 b. $50,000 c." at bounding box center [172, 103] width 183 height 81
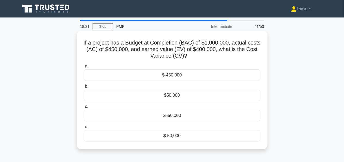
click at [176, 95] on div "$50,000" at bounding box center [172, 94] width 177 height 11
click at [84, 88] on input "b. $50,000" at bounding box center [84, 87] width 0 height 4
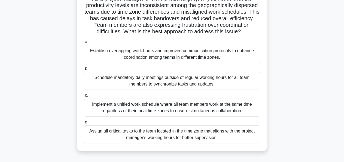
scroll to position [43, 0]
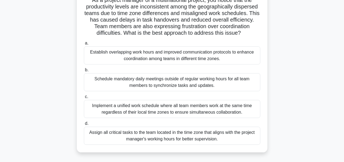
click at [172, 59] on div "Establish overlapping work hours and improved communication protocols to enhanc…" at bounding box center [172, 55] width 177 height 18
click at [84, 45] on input "a. Establish overlapping work hours and improved communication protocols to enh…" at bounding box center [84, 43] width 0 height 4
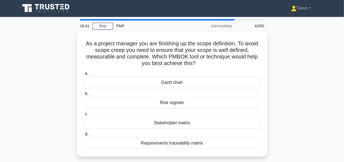
scroll to position [0, 0]
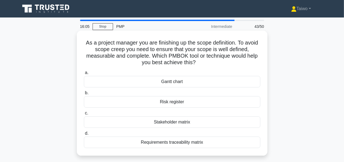
click at [173, 102] on div "Risk register" at bounding box center [172, 101] width 177 height 11
click at [84, 95] on input "b. Risk register" at bounding box center [84, 93] width 0 height 4
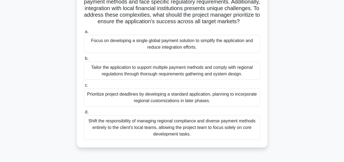
scroll to position [62, 0]
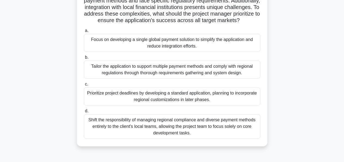
click at [172, 51] on div "Focus on developing a single global payment solution to simplify the applicatio…" at bounding box center [172, 43] width 177 height 18
click at [84, 32] on input "a. Focus on developing a single global payment solution to simplify the applica…" at bounding box center [84, 31] width 0 height 4
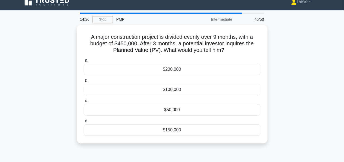
scroll to position [0, 0]
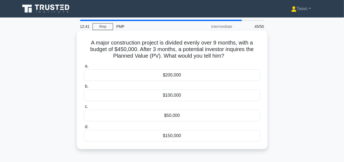
click at [175, 134] on div "$150,000" at bounding box center [172, 135] width 177 height 11
click at [84, 128] on input "d. $150,000" at bounding box center [84, 127] width 0 height 4
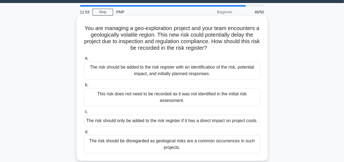
scroll to position [16, 0]
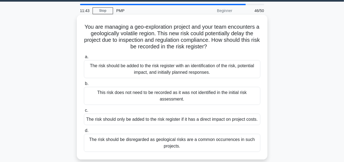
click at [179, 71] on div "The risk should be added to the risk register with an identification of the ris…" at bounding box center [172, 69] width 177 height 18
click at [84, 59] on input "a. The risk should be added to the risk register with an identification of the …" at bounding box center [84, 57] width 0 height 4
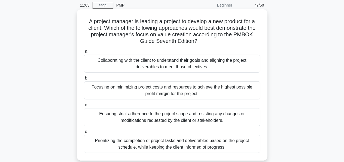
scroll to position [25, 0]
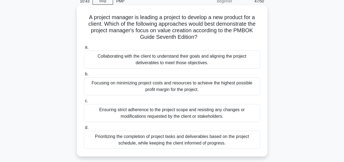
click at [179, 58] on div "Collaborating with the client to understand their goals and aligning the projec…" at bounding box center [172, 59] width 177 height 18
click at [84, 49] on input "a. Collaborating with the client to understand their goals and aligning the pro…" at bounding box center [84, 48] width 0 height 4
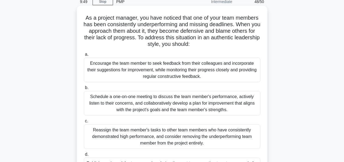
scroll to position [25, 0]
click at [211, 105] on div "Schedule a one-on-one meeting to discuss the team member's performance, activel…" at bounding box center [172, 103] width 177 height 25
click at [84, 89] on input "b. Schedule a one-on-one meeting to discuss the team member's performance, acti…" at bounding box center [84, 88] width 0 height 4
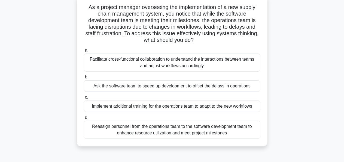
scroll to position [37, 0]
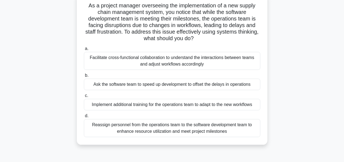
click at [195, 64] on div "Facilitate cross-functional collaboration to understand the interactions betwee…" at bounding box center [172, 61] width 177 height 18
click at [84, 50] on input "a. Facilitate cross-functional collaboration to understand the interactions bet…" at bounding box center [84, 49] width 0 height 4
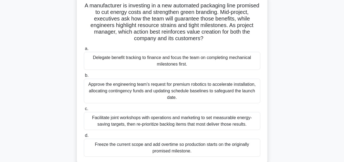
click at [205, 91] on div "Approve the engineering team’s request for premium robotics to accelerate insta…" at bounding box center [172, 91] width 177 height 25
click at [84, 77] on input "b. Approve the engineering team’s request for premium robotics to accelerate in…" at bounding box center [84, 76] width 0 height 4
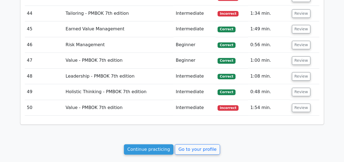
scroll to position [1724, 0]
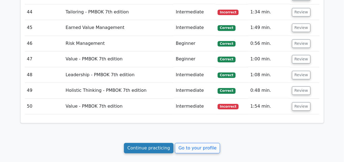
click at [151, 143] on link "Continue practicing" at bounding box center [149, 148] width 50 height 10
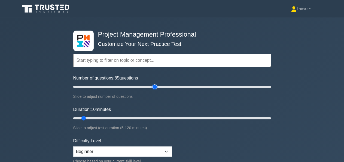
type input "85"
click at [152, 85] on input "Number of questions: 85 questions" at bounding box center [172, 86] width 198 height 7
click at [169, 116] on input "Duration: 60 minutes" at bounding box center [172, 118] width 198 height 7
click at [176, 116] on input "Duration: 65 minutes" at bounding box center [172, 118] width 198 height 7
click at [184, 117] on input "Duration: 65 minutes" at bounding box center [172, 118] width 198 height 7
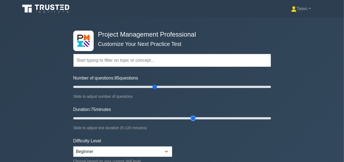
click at [192, 119] on input "Duration: 75 minutes" at bounding box center [172, 118] width 198 height 7
type input "80"
click at [198, 117] on input "Duration: 80 minutes" at bounding box center [172, 118] width 198 height 7
type input "80"
click at [151, 86] on input "Number of questions: 80 questions" at bounding box center [172, 86] width 198 height 7
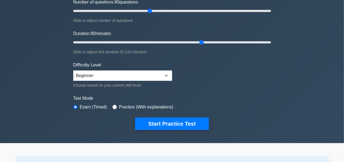
scroll to position [76, 0]
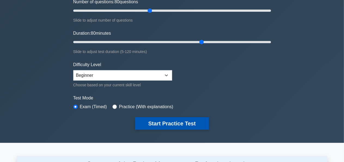
click at [193, 120] on button "Start Practice Test" at bounding box center [172, 123] width 74 height 13
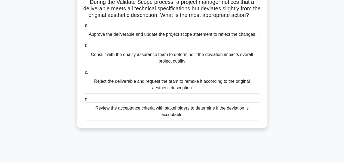
scroll to position [42, 0]
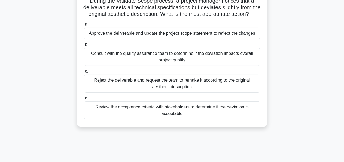
click at [206, 63] on div "Consult with the quality assurance team to determine if the deviation impacts o…" at bounding box center [172, 57] width 177 height 18
click at [84, 46] on input "b. Consult with the quality assurance team to determine if the deviation impact…" at bounding box center [84, 45] width 0 height 4
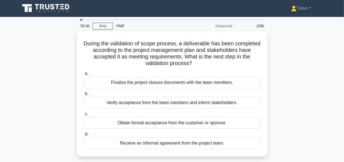
scroll to position [0, 0]
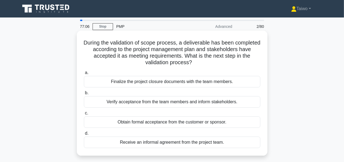
click at [209, 103] on div "Verify acceptance from the team members and inform stakeholders." at bounding box center [172, 101] width 177 height 11
click at [84, 95] on input "b. Verify acceptance from the team members and inform stakeholders." at bounding box center [84, 93] width 0 height 4
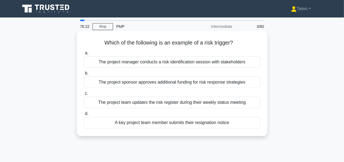
click at [219, 122] on div "A key project team member submits their resignation notice" at bounding box center [172, 122] width 177 height 11
click at [84, 115] on input "d. A key project team member submits their resignation notice" at bounding box center [84, 114] width 0 height 4
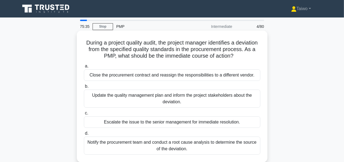
click at [218, 143] on div "Notify the procurement team and conduct a root cause analysis to determine the …" at bounding box center [172, 145] width 177 height 18
click at [84, 135] on input "d. Notify the procurement team and conduct a root cause analysis to determine t…" at bounding box center [84, 133] width 0 height 4
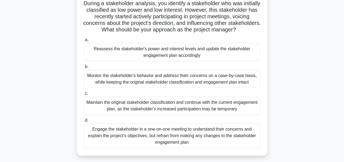
scroll to position [40, 0]
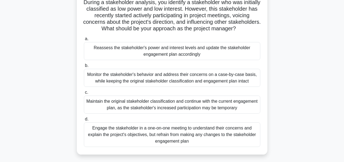
click at [214, 139] on div "Engage the stakeholder in a one-on-one meeting to understand their concerns and…" at bounding box center [172, 134] width 177 height 25
click at [84, 121] on input "d. Engage the stakeholder in a one-on-one meeting to understand their concerns …" at bounding box center [84, 119] width 0 height 4
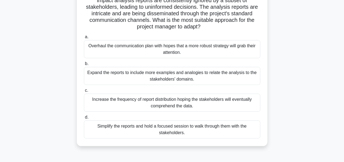
scroll to position [50, 0]
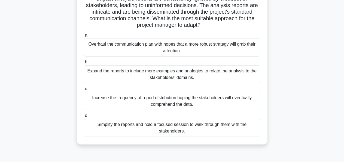
click at [200, 127] on div "Simplify the reports and hold a focused session to walk through them with the s…" at bounding box center [172, 128] width 177 height 18
click at [84, 117] on input "d. Simplify the reports and hold a focused session to walk through them with th…" at bounding box center [84, 116] width 0 height 4
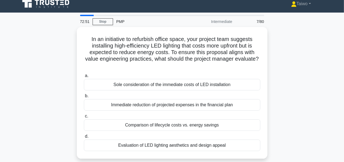
scroll to position [0, 0]
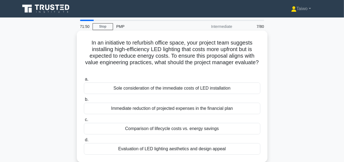
click at [208, 129] on div "Comparison of lifecycle costs vs. energy savings" at bounding box center [172, 128] width 177 height 11
click at [84, 121] on input "c. Comparison of lifecycle costs vs. energy savings" at bounding box center [84, 120] width 0 height 4
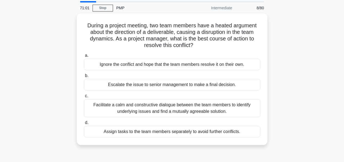
scroll to position [20, 0]
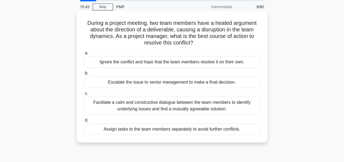
click at [192, 107] on div "Facilitate a calm and constructive dialogue between the team members to identif…" at bounding box center [172, 106] width 177 height 18
click at [84, 95] on input "c. Facilitate a calm and constructive dialogue between the team members to iden…" at bounding box center [84, 94] width 0 height 4
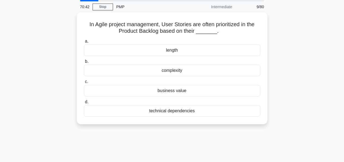
scroll to position [0, 0]
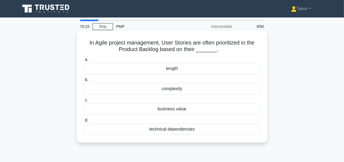
click at [182, 129] on div "technical dependencies" at bounding box center [172, 128] width 177 height 11
click at [84, 122] on input "d. technical dependencies" at bounding box center [84, 120] width 0 height 4
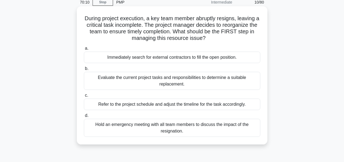
scroll to position [25, 0]
click at [237, 84] on div "Evaluate the current project tasks and responsibilities to determine a suitable…" at bounding box center [172, 80] width 177 height 18
click at [84, 70] on input "b. Evaluate the current project tasks and responsibilities to determine a suita…" at bounding box center [84, 69] width 0 height 4
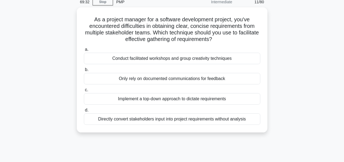
scroll to position [0, 0]
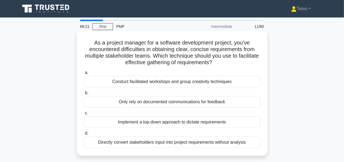
click at [224, 82] on div "Conduct facilitated workshops and group creativity techniques" at bounding box center [172, 81] width 177 height 11
click at [84, 74] on input "a. Conduct facilitated workshops and group creativity techniques" at bounding box center [84, 73] width 0 height 4
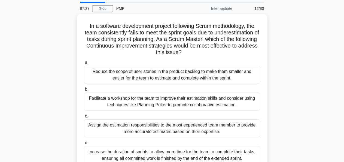
scroll to position [19, 0]
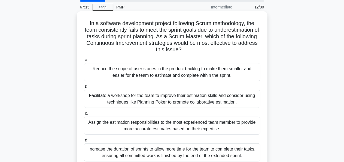
click at [200, 98] on div "Facilitate a workshop for the team to improve their estimation skills and consi…" at bounding box center [172, 99] width 177 height 18
click at [84, 88] on input "b. Facilitate a workshop for the team to improve their estimation skills and co…" at bounding box center [84, 87] width 0 height 4
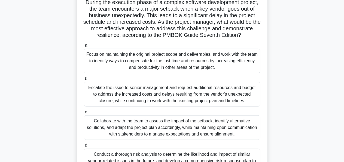
scroll to position [44, 0]
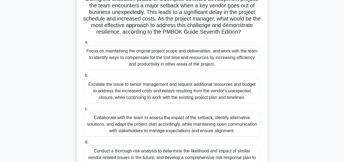
click at [189, 130] on div "Collaborate with the team to assess the impact of the setback, identify alterna…" at bounding box center [172, 124] width 177 height 25
click at [84, 110] on input "c. Collaborate with the team to assess the impact of the setback, identify alte…" at bounding box center [84, 109] width 0 height 4
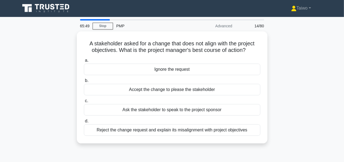
scroll to position [0, 0]
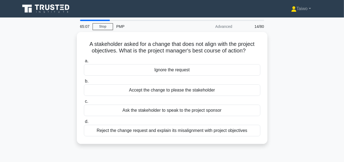
click at [189, 130] on div "Reject the change request and explain its misalignment with project objectives" at bounding box center [172, 130] width 177 height 11
click at [84, 123] on input "d. Reject the change request and explain its misalignment with project objectiv…" at bounding box center [84, 122] width 0 height 4
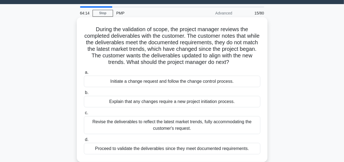
scroll to position [16, 0]
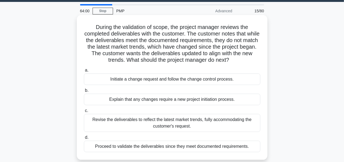
click at [209, 118] on div "Revise the deliverables to reflect the latest market trends, fully accommodatin…" at bounding box center [172, 123] width 177 height 18
click at [84, 112] on input "c. Revise the deliverables to reflect the latest market trends, fully accommoda…" at bounding box center [84, 111] width 0 height 4
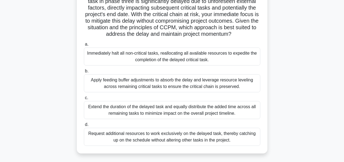
scroll to position [70, 0]
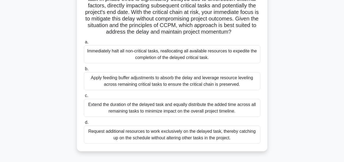
click at [214, 83] on div "Apply feeding buffer adjustments to absorb the delay and leverage resource leve…" at bounding box center [172, 81] width 177 height 18
click at [84, 71] on input "b. Apply feeding buffer adjustments to absorb the delay and leverage resource l…" at bounding box center [84, 69] width 0 height 4
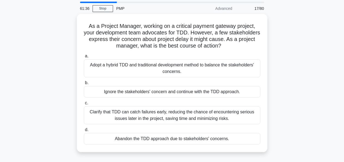
scroll to position [19, 0]
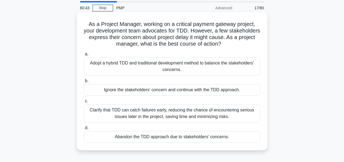
click at [206, 115] on div "Clarify that TDD can catch failures early, reducing the chance of encountering …" at bounding box center [172, 113] width 177 height 18
click at [84, 103] on input "c. Clarify that TDD can catch failures early, reducing the chance of encounteri…" at bounding box center [84, 101] width 0 height 4
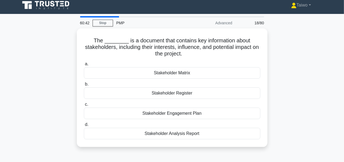
scroll to position [0, 0]
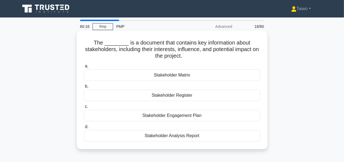
click at [178, 95] on div "Stakeholder Register" at bounding box center [172, 94] width 177 height 11
click at [84, 88] on input "b. Stakeholder Register" at bounding box center [84, 87] width 0 height 4
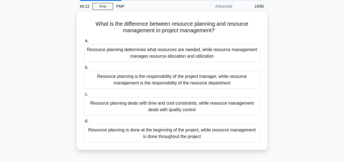
scroll to position [21, 0]
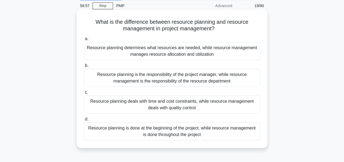
click at [190, 55] on div "Resource planning determines what resources are needed, while resource manageme…" at bounding box center [172, 51] width 177 height 18
click at [84, 41] on input "a. Resource planning determines what resources are needed, while resource manag…" at bounding box center [84, 39] width 0 height 4
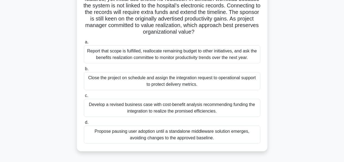
scroll to position [52, 0]
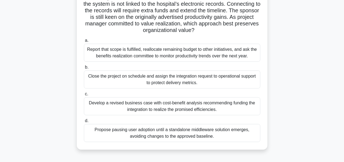
click at [184, 112] on div "Develop a revised business case with cost-benefit analysis recommending funding…" at bounding box center [172, 106] width 177 height 18
click at [84, 96] on input "c. Develop a revised business case with cost-benefit analysis recommending fund…" at bounding box center [84, 94] width 0 height 4
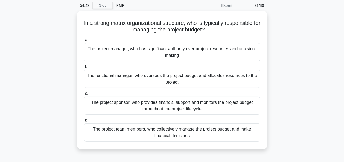
scroll to position [21, 0]
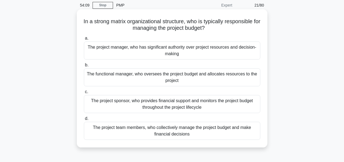
click at [181, 103] on div "The project sponsor, who provides financial support and monitors the project bu…" at bounding box center [172, 104] width 177 height 18
click at [84, 94] on input "c. The project sponsor, who provides financial support and monitors the project…" at bounding box center [84, 92] width 0 height 4
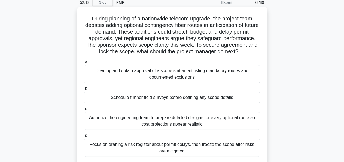
scroll to position [24, 0]
click at [217, 76] on div "Develop and obtain approval of a scope statement listing mandatory routes and d…" at bounding box center [172, 74] width 177 height 18
click at [84, 64] on input "a. Develop and obtain approval of a scope statement listing mandatory routes an…" at bounding box center [84, 62] width 0 height 4
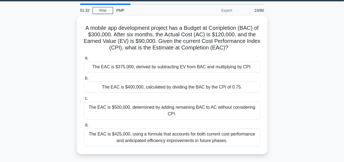
scroll to position [17, 0]
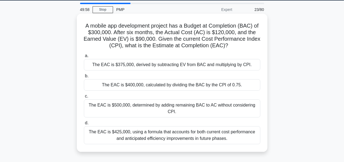
click at [120, 131] on div "The EAC is $425,000, using a formula that accounts for both current cost perfor…" at bounding box center [172, 135] width 177 height 18
click at [84, 125] on input "d. The EAC is $425,000, using a formula that accounts for both current cost per…" at bounding box center [84, 123] width 0 height 4
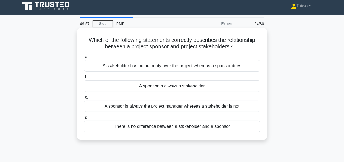
scroll to position [0, 0]
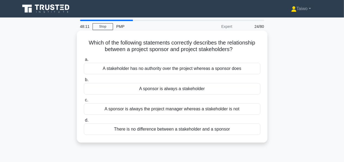
click at [202, 70] on div "A stakeholder has no authority over the project whereas a sponsor does" at bounding box center [172, 68] width 177 height 11
click at [84, 61] on input "a. A stakeholder has no authority over the project whereas a sponsor does" at bounding box center [84, 60] width 0 height 4
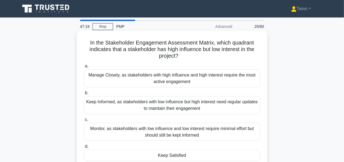
click at [188, 83] on div "Manage Closely, as stakeholders with high influence and high interest require t…" at bounding box center [172, 78] width 177 height 18
click at [84, 68] on input "a. Manage Closely, as stakeholders with high influence and high interest requir…" at bounding box center [84, 66] width 0 height 4
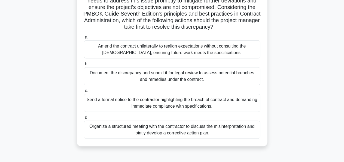
scroll to position [76, 0]
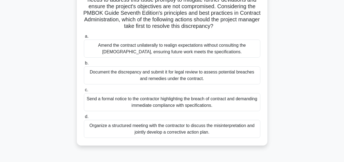
click at [207, 134] on div "Organize a structured meeting with the contractor to discuss the misinterpretat…" at bounding box center [172, 129] width 177 height 18
click at [84, 118] on input "d. Organize a structured meeting with the contractor to discuss the misinterpre…" at bounding box center [84, 117] width 0 height 4
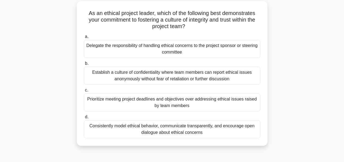
scroll to position [31, 0]
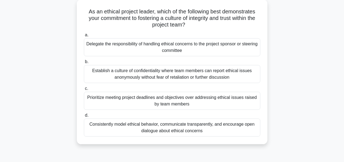
click at [196, 127] on div "Consistently model ethical behavior, communicate transparently, and encourage o…" at bounding box center [172, 127] width 177 height 18
click at [84, 117] on input "d. Consistently model ethical behavior, communicate transparently, and encourag…" at bounding box center [84, 115] width 0 height 4
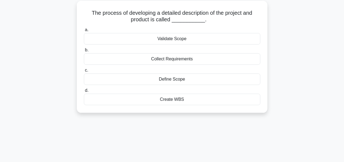
scroll to position [0, 0]
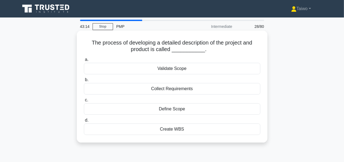
click at [180, 70] on div "Validate Scope" at bounding box center [172, 68] width 177 height 11
click at [84, 61] on input "a. Validate Scope" at bounding box center [84, 60] width 0 height 4
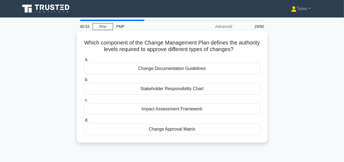
click at [179, 70] on div "Change Documentation Guidelines" at bounding box center [172, 68] width 177 height 11
click at [84, 61] on input "a. Change Documentation Guidelines" at bounding box center [84, 60] width 0 height 4
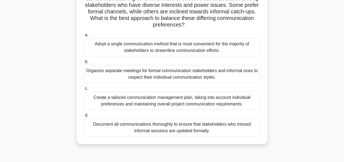
scroll to position [51, 0]
click at [206, 125] on div "Document all communications thoroughly to ensure that stakeholders who missed i…" at bounding box center [172, 127] width 177 height 18
click at [84, 117] on input "d. Document all communications thoroughly to ensure that stakeholders who misse…" at bounding box center [84, 115] width 0 height 4
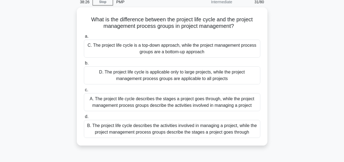
scroll to position [25, 0]
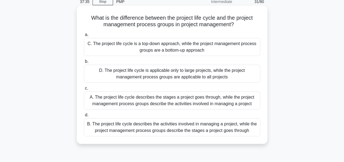
click at [194, 96] on div "A. The project life cycle describes the stages a project goes through, while th…" at bounding box center [172, 100] width 177 height 18
click at [84, 90] on input "c. A. The project life cycle describes the stages a project goes through, while…" at bounding box center [84, 88] width 0 height 4
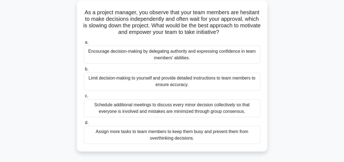
scroll to position [32, 0]
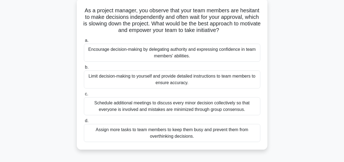
click at [177, 107] on div "Schedule additional meetings to discuss every minor decision collectively so th…" at bounding box center [172, 106] width 177 height 18
click at [84, 96] on input "c. Schedule additional meetings to discuss every minor decision collectively so…" at bounding box center [84, 94] width 0 height 4
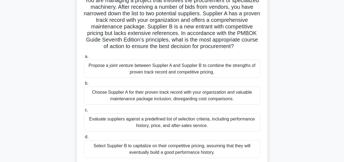
scroll to position [38, 0]
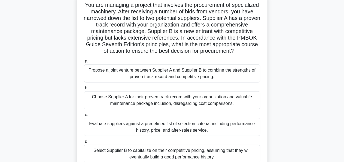
click at [191, 80] on div "Propose a joint venture between Supplier A and Supplier B to combine the streng…" at bounding box center [172, 73] width 177 height 18
click at [84, 63] on input "a. Propose a joint venture between Supplier A and Supplier B to combine the str…" at bounding box center [84, 61] width 0 height 4
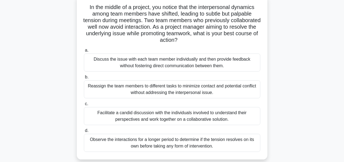
scroll to position [37, 0]
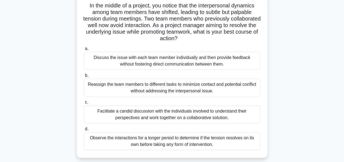
click at [205, 62] on div "Discuss the issue with each team member individually and then provide feedback …" at bounding box center [172, 61] width 177 height 18
click at [84, 50] on input "a. Discuss the issue with each team member individually and then provide feedba…" at bounding box center [84, 49] width 0 height 4
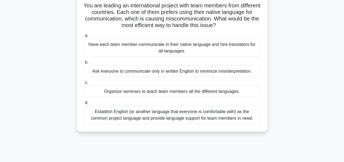
click at [209, 71] on div "Ask everyone to communicate only in written English to minimize misinterpretati…" at bounding box center [172, 70] width 177 height 11
click at [84, 64] on input "b. Ask everyone to communicate only in written English to minimize misinterpret…" at bounding box center [84, 63] width 0 height 4
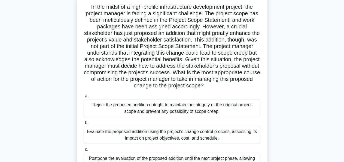
scroll to position [0, 0]
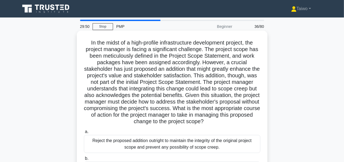
click at [233, 96] on h5 "In the midst of a high-profile infrastructure development project, the project …" at bounding box center [172, 82] width 178 height 86
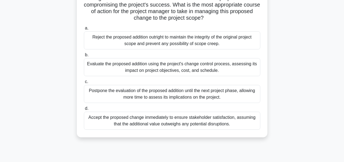
scroll to position [104, 0]
click at [175, 71] on div "Evaluate the proposed addition using the project's change control process, asse…" at bounding box center [172, 67] width 177 height 18
click at [84, 56] on input "b. Evaluate the proposed addition using the project's change control process, a…" at bounding box center [84, 55] width 0 height 4
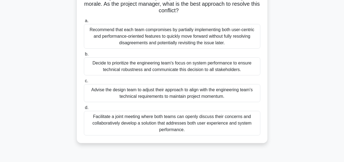
scroll to position [73, 0]
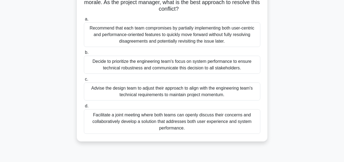
click at [174, 115] on div "Facilitate a joint meeting where both teams can openly discuss their concerns a…" at bounding box center [172, 121] width 177 height 25
click at [84, 108] on input "d. Facilitate a joint meeting where both teams can openly discuss their concern…" at bounding box center [84, 106] width 0 height 4
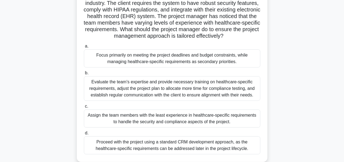
scroll to position [62, 0]
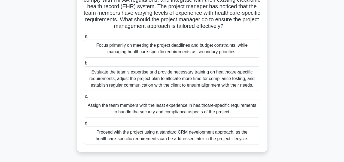
click at [177, 74] on div "Evaluate the team's expertise and provide necessary training on healthcare-spec…" at bounding box center [172, 78] width 177 height 25
click at [84, 65] on input "b. Evaluate the team's expertise and provide necessary training on healthcare-s…" at bounding box center [84, 63] width 0 height 4
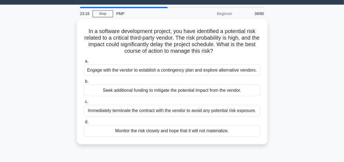
scroll to position [14, 0]
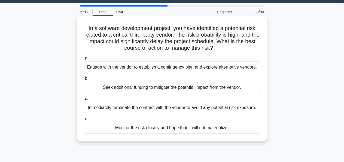
click at [185, 71] on div "Engage with the vendor to establish a contingency plan and explore alternative …" at bounding box center [172, 66] width 177 height 11
click at [84, 60] on input "a. Engage with the vendor to establish a contingency plan and explore alternati…" at bounding box center [84, 58] width 0 height 4
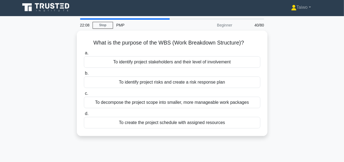
scroll to position [0, 0]
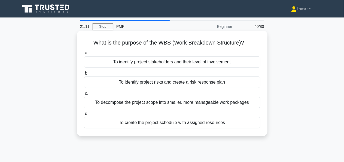
click at [205, 123] on div "To create the project schedule with assigned resources" at bounding box center [172, 122] width 177 height 11
click at [84, 115] on input "d. To create the project schedule with assigned resources" at bounding box center [84, 114] width 0 height 4
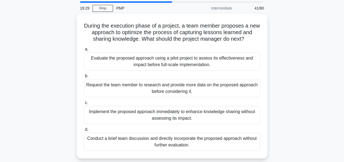
scroll to position [18, 0]
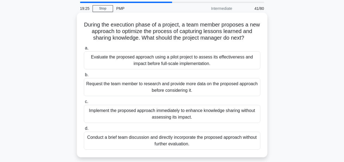
click at [182, 88] on div "Request the team member to research and provide more data on the proposed appro…" at bounding box center [172, 87] width 177 height 18
click at [84, 77] on input "b. Request the team member to research and provide more data on the proposed ap…" at bounding box center [84, 75] width 0 height 4
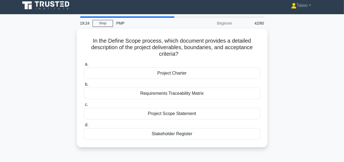
scroll to position [0, 0]
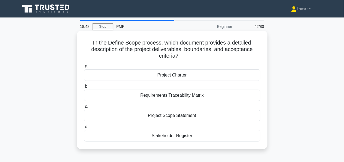
click at [178, 76] on div "Project Charter" at bounding box center [172, 74] width 177 height 11
click at [84, 68] on input "a. Project Charter" at bounding box center [84, 66] width 0 height 4
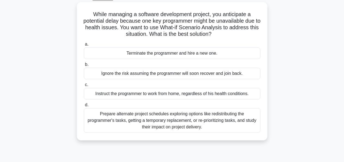
scroll to position [30, 0]
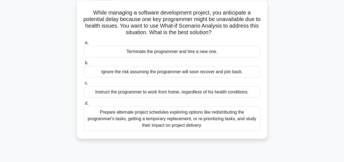
click at [191, 118] on div "Prepare alternate project schedules exploring options like redistributing the p…" at bounding box center [172, 118] width 177 height 25
click at [84, 105] on input "d. Prepare alternate project schedules exploring options like redistributing th…" at bounding box center [84, 103] width 0 height 4
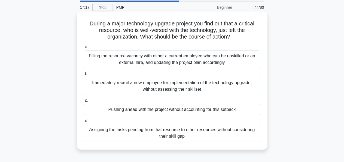
scroll to position [20, 0]
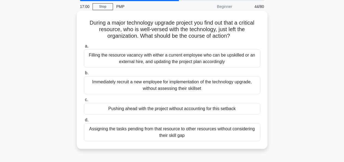
click at [194, 59] on div "Filling the resource vacancy with either a current employee who can be upskille…" at bounding box center [172, 58] width 177 height 18
click at [84, 48] on input "a. Filling the resource vacancy with either a current employee who can be upski…" at bounding box center [84, 46] width 0 height 4
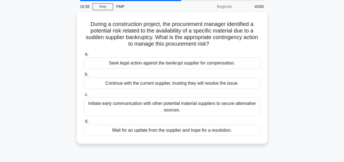
scroll to position [22, 0]
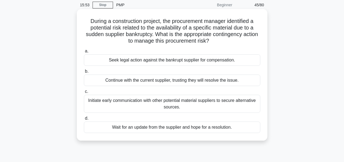
click at [202, 98] on div "Initiate early communication with other potential material suppliers to secure …" at bounding box center [172, 104] width 177 height 18
click at [84, 93] on input "c. Initiate early communication with other potential material suppliers to secu…" at bounding box center [84, 92] width 0 height 4
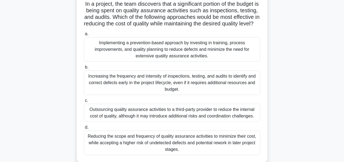
scroll to position [40, 0]
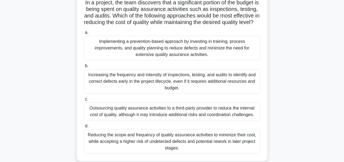
click at [194, 55] on div "Implementing a prevention-based approach by investing in training, process impr…" at bounding box center [172, 48] width 177 height 25
click at [84, 34] on input "a. Implementing a prevention-based approach by investing in training, process i…" at bounding box center [84, 33] width 0 height 4
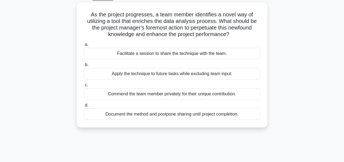
scroll to position [30, 0]
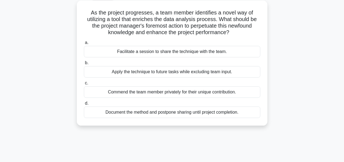
click at [178, 54] on div "Facilitate a session to share the technique with the team." at bounding box center [172, 51] width 177 height 11
click at [84, 44] on input "a. Facilitate a session to share the technique with the team." at bounding box center [84, 43] width 0 height 4
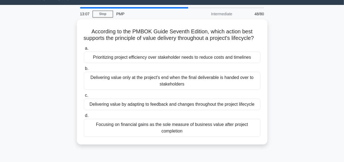
scroll to position [0, 0]
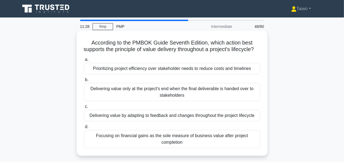
click at [221, 121] on div "Delivering value by adapting to feedback and changes throughout the project lif…" at bounding box center [172, 115] width 177 height 11
click at [84, 108] on input "c. Delivering value by adapting to feedback and changes throughout the project …" at bounding box center [84, 107] width 0 height 4
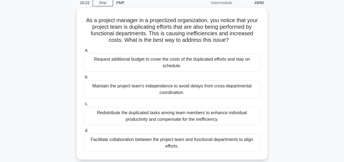
scroll to position [24, 0]
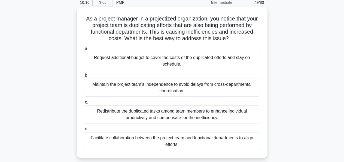
click at [219, 137] on div "Facilitate collaboration between the project team and functional departments to…" at bounding box center [172, 141] width 177 height 18
click at [84, 131] on input "d. Facilitate collaboration between the project team and functional departments…" at bounding box center [84, 129] width 0 height 4
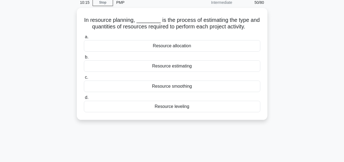
scroll to position [0, 0]
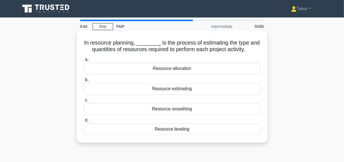
click at [184, 90] on div "Resource estimating" at bounding box center [172, 88] width 177 height 11
click at [84, 82] on input "b. Resource estimating" at bounding box center [84, 80] width 0 height 4
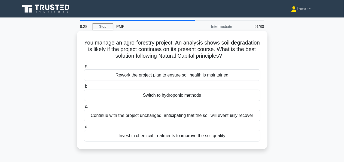
click at [223, 76] on div "Rework the project plan to ensure soil health is maintained" at bounding box center [172, 74] width 177 height 11
click at [84, 68] on input "a. Rework the project plan to ensure soil health is maintained" at bounding box center [84, 66] width 0 height 4
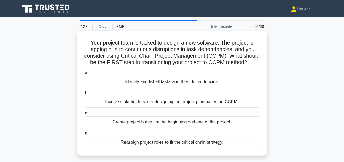
click at [182, 83] on div "Identify and list all tasks and their dependencies." at bounding box center [172, 81] width 177 height 11
click at [84, 74] on input "a. Identify and list all tasks and their dependencies." at bounding box center [84, 73] width 0 height 4
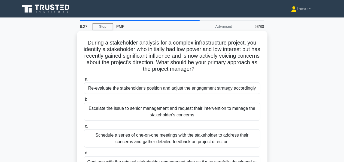
click at [195, 134] on div "Schedule a series of one-on-one meetings with the stakeholder to address their …" at bounding box center [172, 138] width 177 height 18
click at [84, 128] on input "c. Schedule a series of one-on-one meetings with the stakeholder to address the…" at bounding box center [84, 126] width 0 height 4
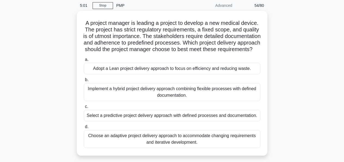
scroll to position [21, 0]
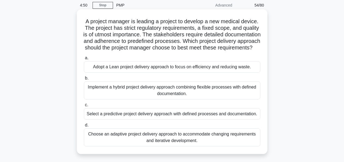
click at [195, 144] on div "Choose an adaptive project delivery approach to accommodate changing requiremen…" at bounding box center [172, 137] width 177 height 18
click at [84, 127] on input "d. Choose an adaptive project delivery approach to accommodate changing require…" at bounding box center [84, 125] width 0 height 4
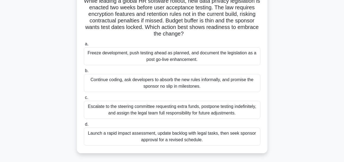
scroll to position [44, 0]
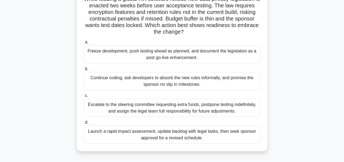
click at [178, 110] on div "Escalate to the steering committee requesting extra funds, postpone testing ind…" at bounding box center [172, 108] width 177 height 18
click at [84, 97] on input "c. Escalate to the steering committee requesting extra funds, postpone testing …" at bounding box center [84, 96] width 0 height 4
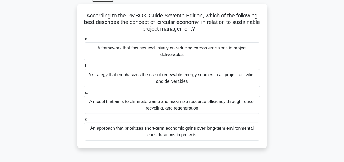
scroll to position [29, 0]
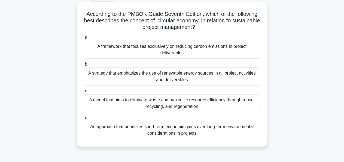
click at [172, 106] on div "A model that aims to eliminate waste and maximize resource efficiency through r…" at bounding box center [172, 103] width 177 height 18
click at [84, 93] on input "c. A model that aims to eliminate waste and maximize resource efficiency throug…" at bounding box center [84, 91] width 0 height 4
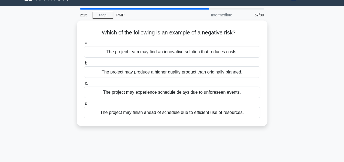
scroll to position [0, 0]
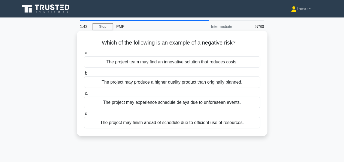
click at [177, 103] on div "The project may experience schedule delays due to unforeseen events." at bounding box center [172, 102] width 177 height 11
click at [84, 95] on input "c. The project may experience schedule delays due to unforeseen events." at bounding box center [84, 94] width 0 height 4
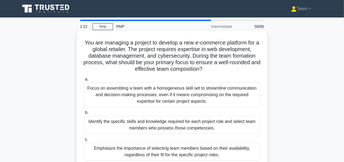
click at [174, 126] on div "Identify the specific skills and knowledge required for each project role and s…" at bounding box center [172, 125] width 177 height 18
click at [84, 114] on input "b. Identify the specific skills and knowledge required for each project role an…" at bounding box center [84, 113] width 0 height 4
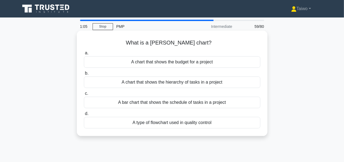
click at [171, 103] on div "A bar chart that shows the schedule of tasks in a project" at bounding box center [172, 102] width 177 height 11
click at [84, 95] on input "c. A bar chart that shows the schedule of tasks in a project" at bounding box center [84, 94] width 0 height 4
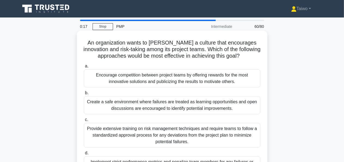
click at [187, 129] on div "Provide extensive training on risk management techniques and require teams to f…" at bounding box center [172, 135] width 177 height 25
click at [84, 121] on input "c. Provide extensive training on risk management techniques and require teams t…" at bounding box center [84, 120] width 0 height 4
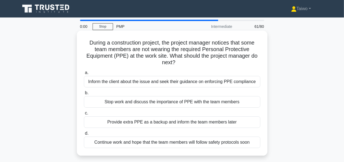
click at [182, 103] on div "Stop work and discuss the importance of PPE with the team members" at bounding box center [172, 101] width 177 height 11
click at [84, 95] on input "b. Stop work and discuss the importance of PPE with the team members" at bounding box center [84, 93] width 0 height 4
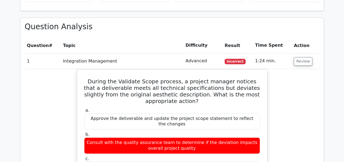
scroll to position [592, 0]
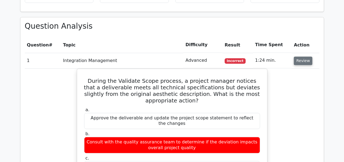
click at [298, 61] on button "Review" at bounding box center [303, 60] width 19 height 8
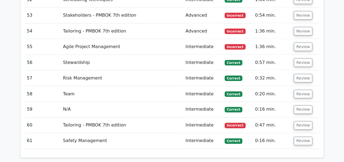
scroll to position [1548, 0]
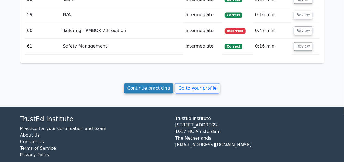
click at [168, 83] on link "Continue practicing" at bounding box center [149, 88] width 50 height 10
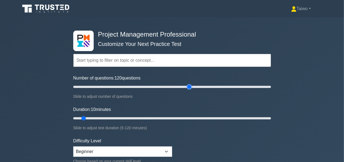
click at [188, 85] on input "Number of questions: 120 questions" at bounding box center [172, 86] width 198 height 7
click at [180, 85] on input "Number of questions: 110 questions" at bounding box center [172, 86] width 198 height 7
type input "100"
click at [172, 85] on input "Number of questions: 100 questions" at bounding box center [172, 86] width 198 height 7
click at [194, 116] on input "Duration: 75 minutes" at bounding box center [172, 118] width 198 height 7
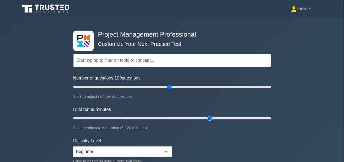
click at [206, 117] on input "Duration: 85 minutes" at bounding box center [172, 118] width 198 height 7
click at [215, 117] on input "Duration: 90 minutes" at bounding box center [172, 118] width 198 height 7
click at [225, 118] on input "Duration: 95 minutes" at bounding box center [172, 118] width 198 height 7
click at [239, 117] on input "Duration: 95 minutes" at bounding box center [172, 118] width 198 height 7
type input "110"
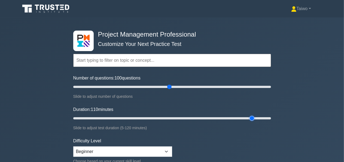
click at [249, 118] on input "Duration: 110 minutes" at bounding box center [172, 118] width 198 height 7
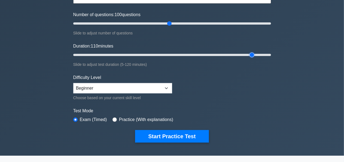
scroll to position [64, 0]
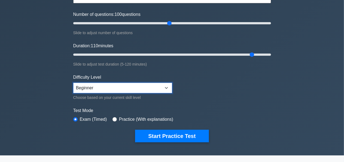
click at [167, 86] on select "Beginner Intermediate Expert" at bounding box center [122, 88] width 99 height 10
select select "expert"
click at [73, 83] on select "Beginner Intermediate Expert" at bounding box center [122, 88] width 99 height 10
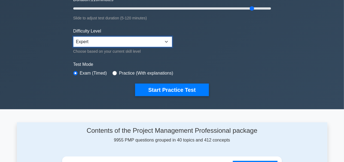
scroll to position [0, 0]
